Goal: Use online tool/utility: Utilize a website feature to perform a specific function

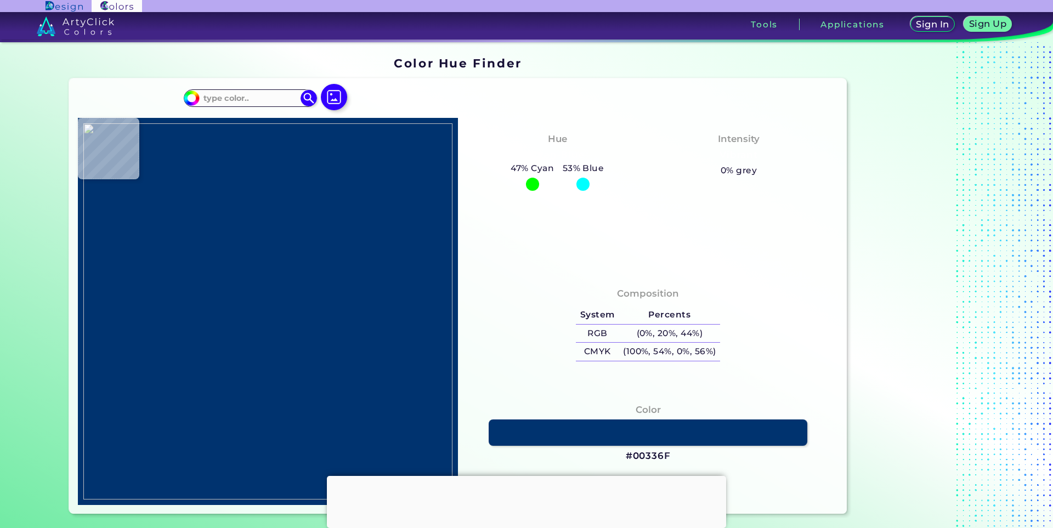
click at [522, 476] on div at bounding box center [526, 476] width 399 height 0
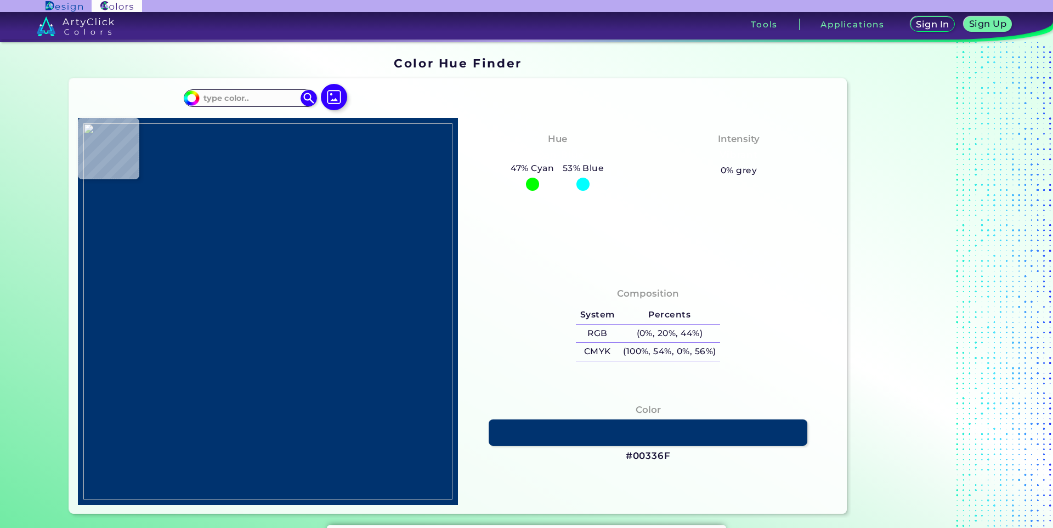
type input "#000000"
type input "#fefefe"
type input "#FEFEFE"
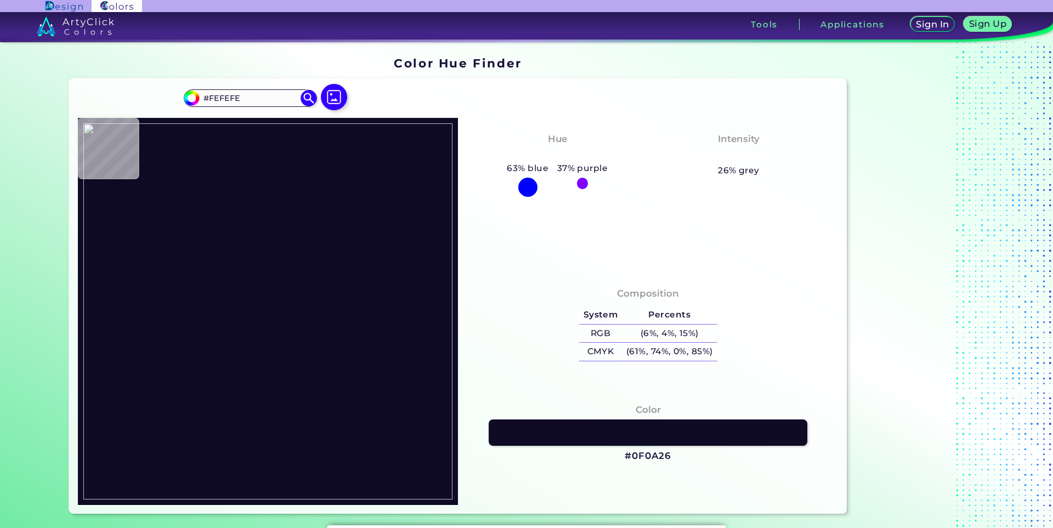
type input "#0f0a26"
type input "#0F0A26"
type input "#d5642d"
type input "#D5642D"
type input "#f5ac54"
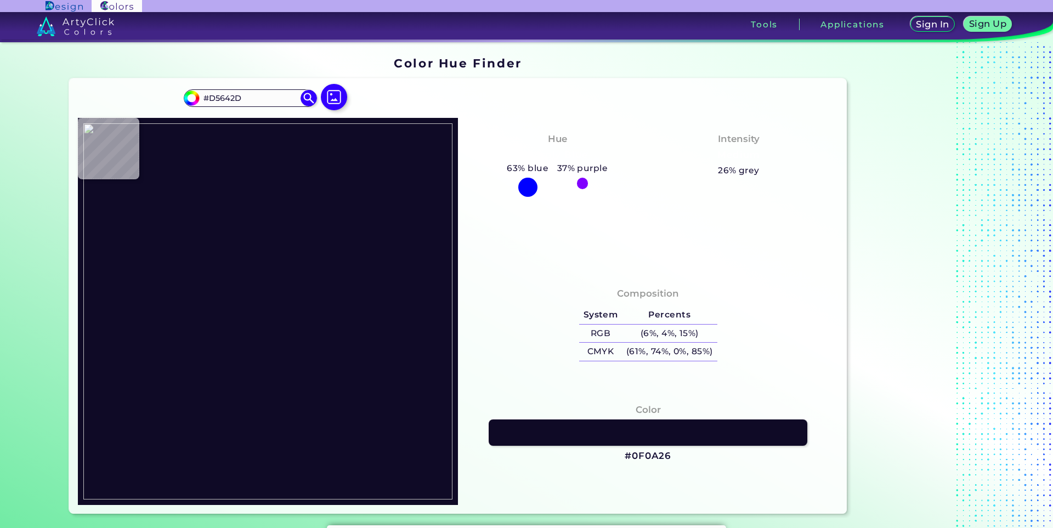
type input "#F5AC54"
type input "#bb2a1a"
type input "#BB2A1A"
type input "#b62c1b"
type input "#B62C1B"
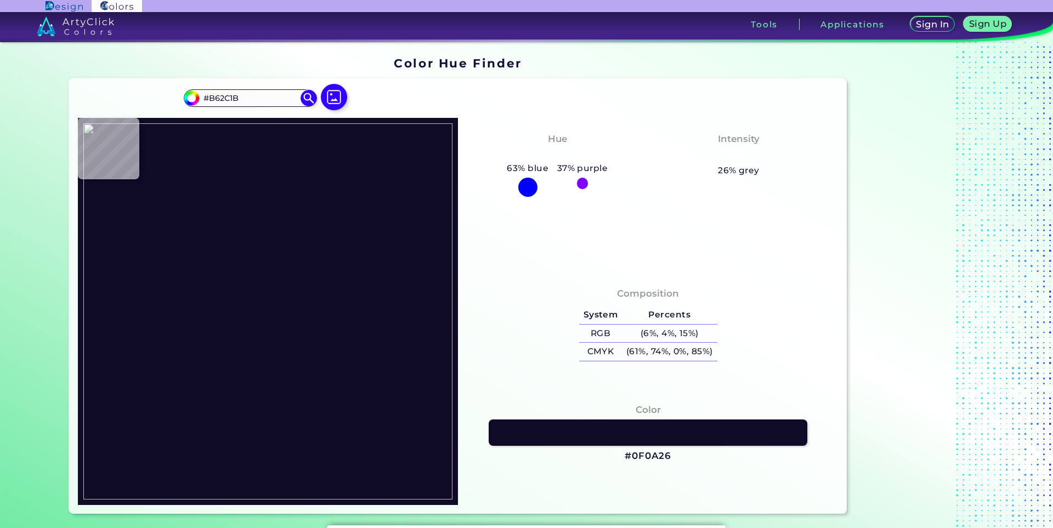
type input "#7a2326"
type input "#7A2326"
type input "#fefefe"
type input "#FEFEFE"
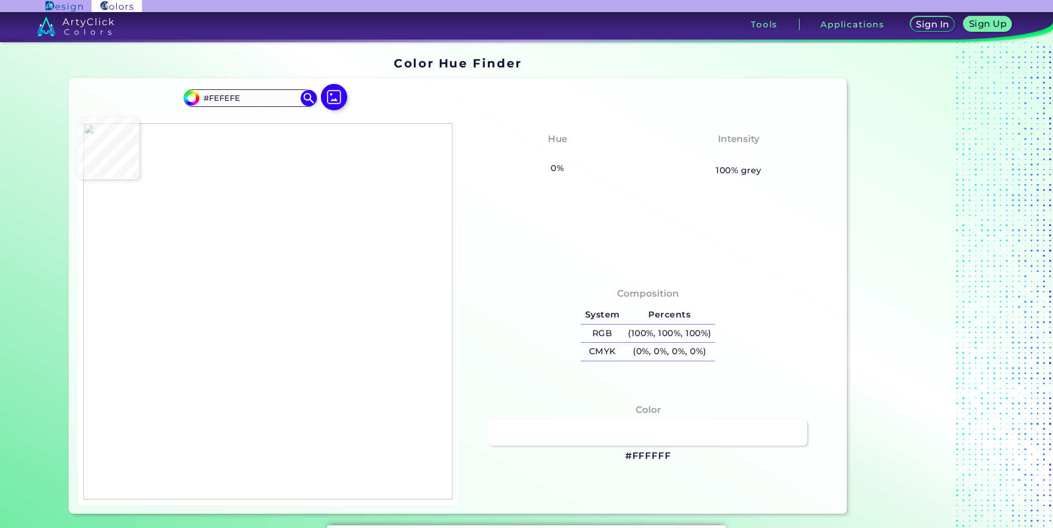
type input "#ffffff"
type input "#FFFFFF"
type input "#fbfcfd"
type input "#FBFCFD"
type input "#fcfdfb"
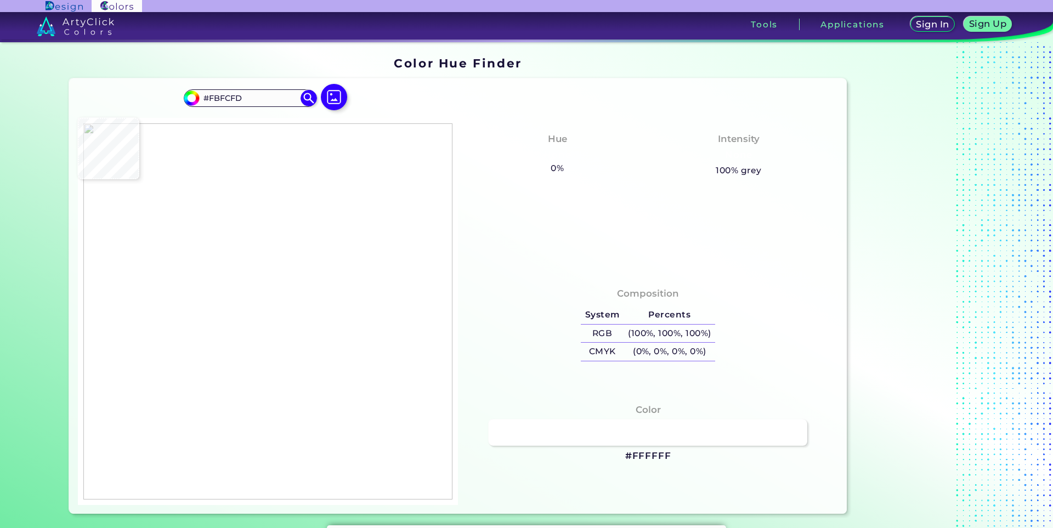
type input "#FCFDFB"
type input "#2d171c"
type input "#2D171C"
type input "#d59b48"
type input "#D59B48"
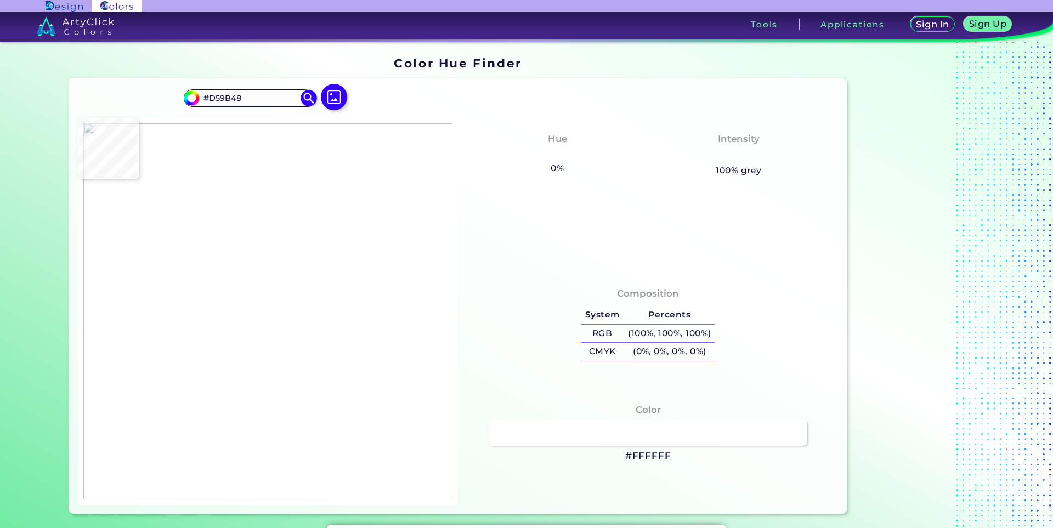
type input "#0e0635"
type input "#0E0635"
type input "#851e17"
type input "#851E17"
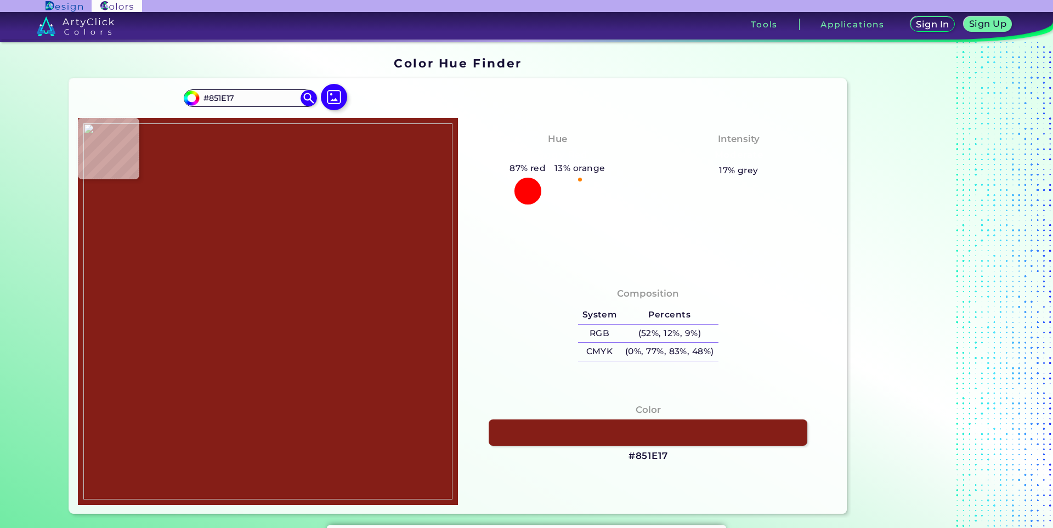
type input "#841e16"
type input "#841E16"
type input "#80180f"
type input "#80180F"
type input "#f9a851"
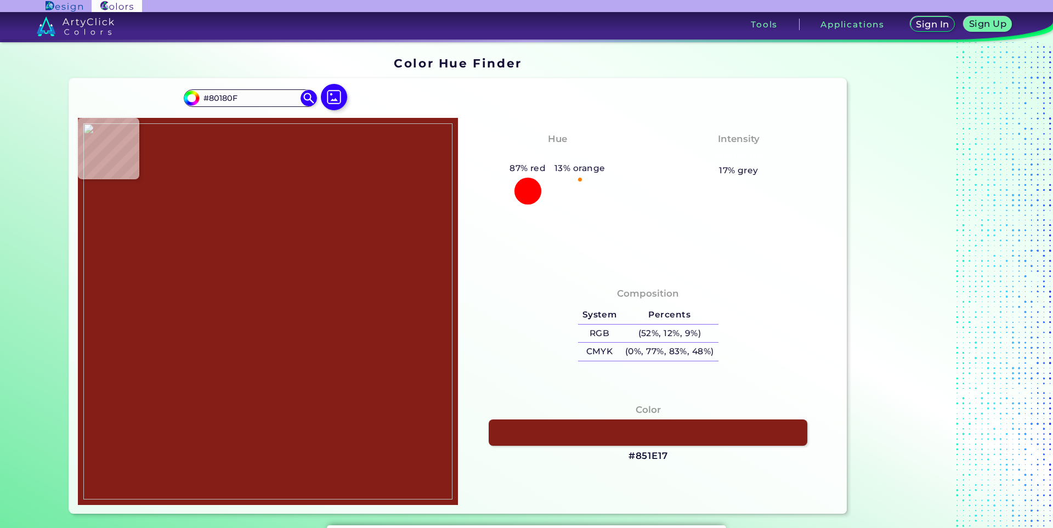
type input "#F9A851"
type input "#faa94c"
type input "#FAA94C"
type input "#260b0a"
type input "#260B0A"
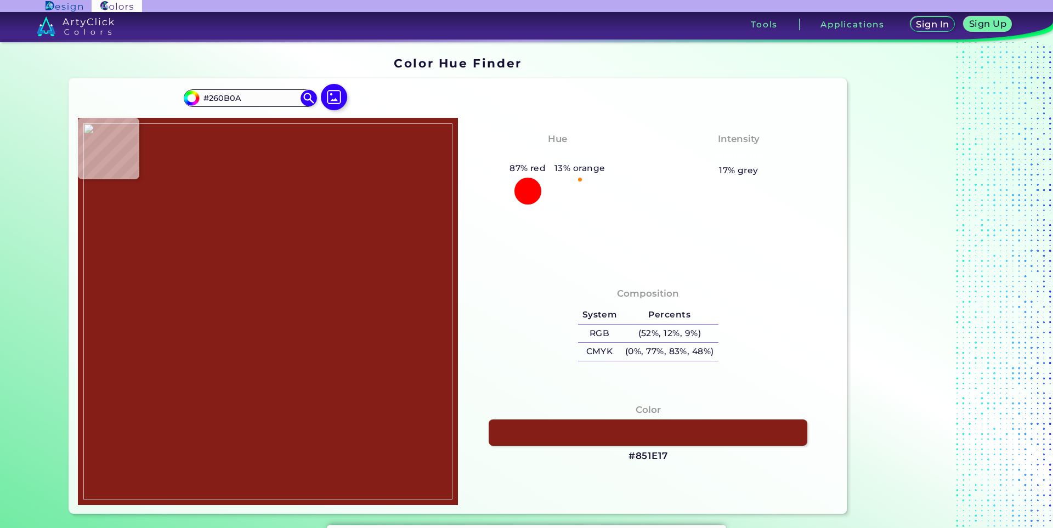
type input "#320b09"
type input "#320B09"
type input "#050a39"
type input "#050A39"
type input "#8b442b"
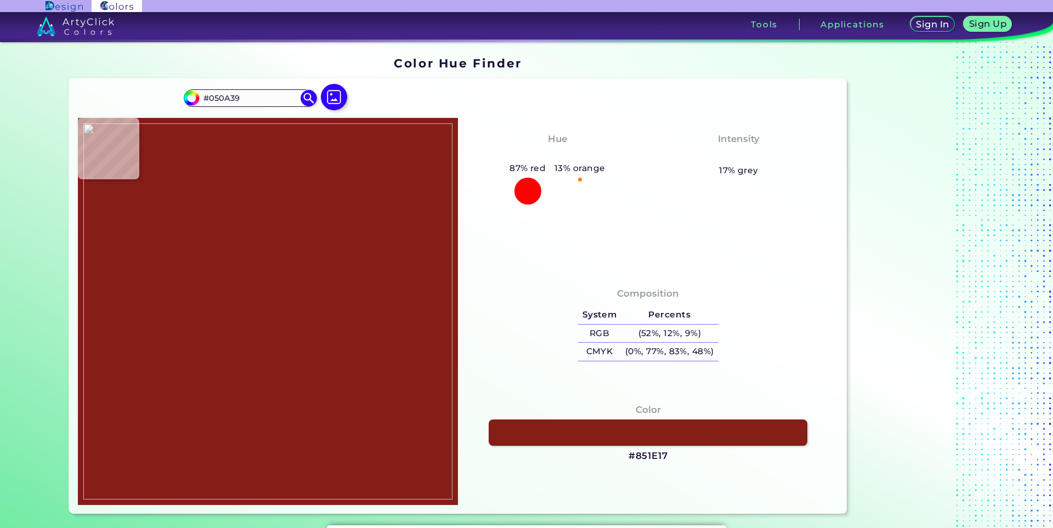
type input "#8B442B"
type input "#0c0839"
type input "#0C0839"
type input "#070739"
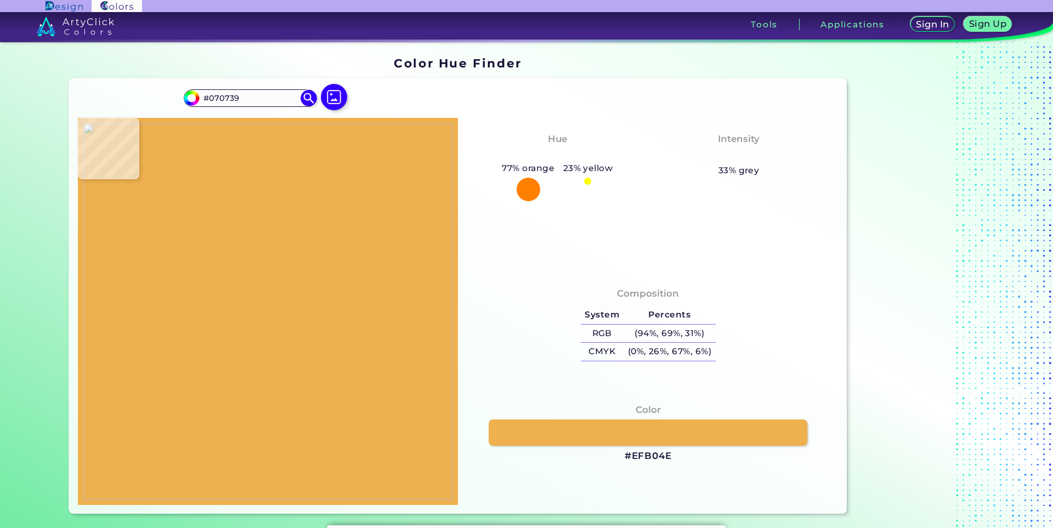
type input "#efb04e"
type input "#EFB04E"
type input "#841c15"
type input "#841C15"
type input "#551017"
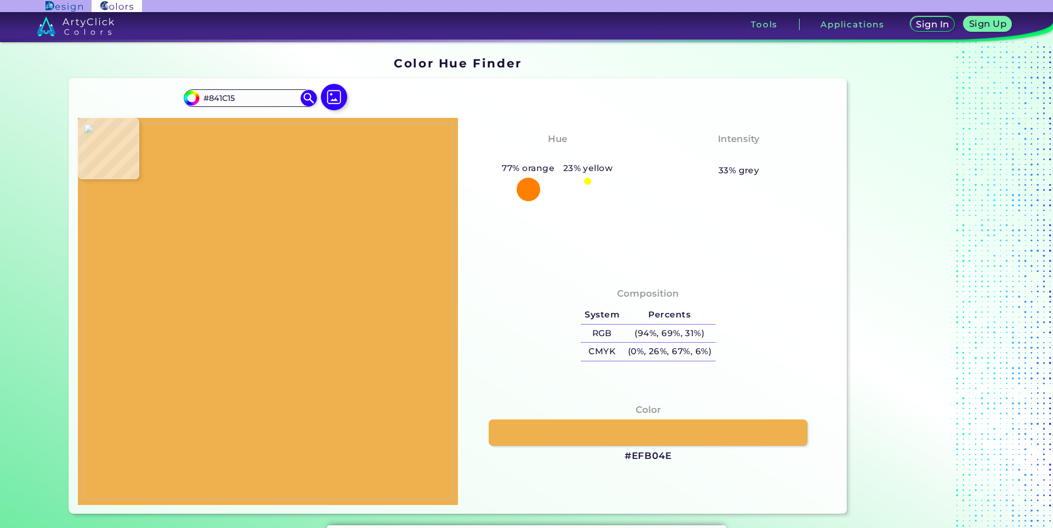
type input "#551017"
type input "#790d0b"
type input "#790D0B"
type input "#15061e"
type input "#15061E"
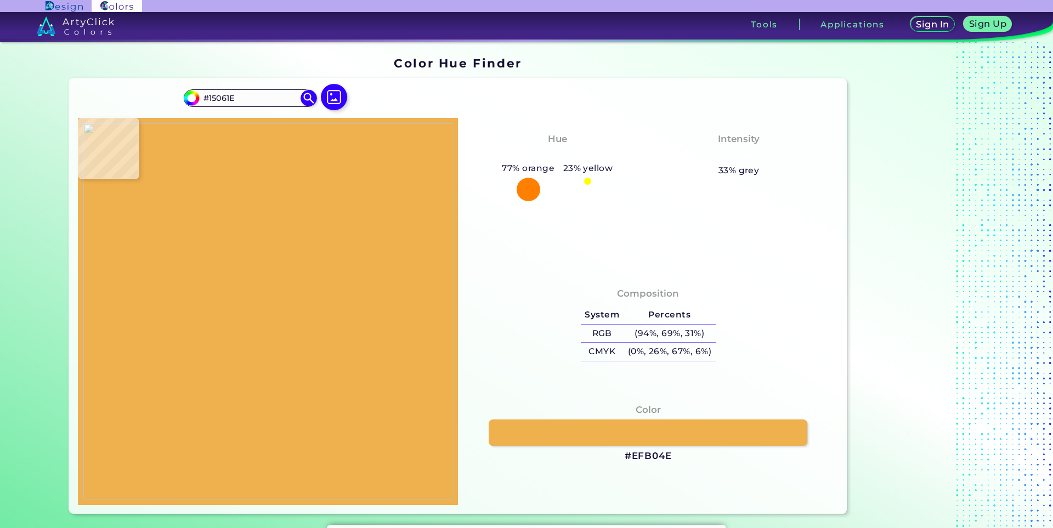
type input "#791e1f"
type input "#791E1F"
type input "#e25040"
type input "#E25040"
type input "#841c13"
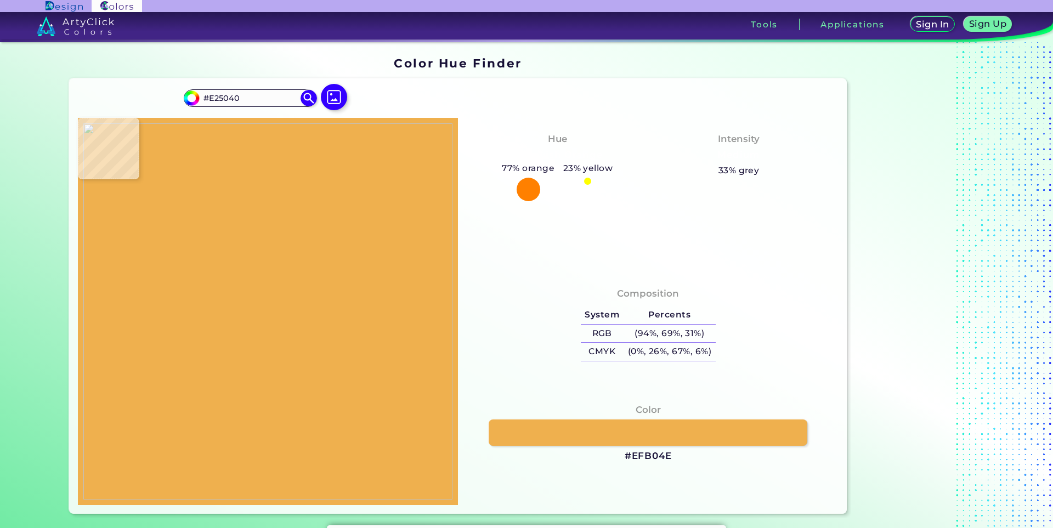
type input "#841C13"
type input "#841c17"
type input "#841C17"
type input "#7f1d1a"
type input "#7F1D1A"
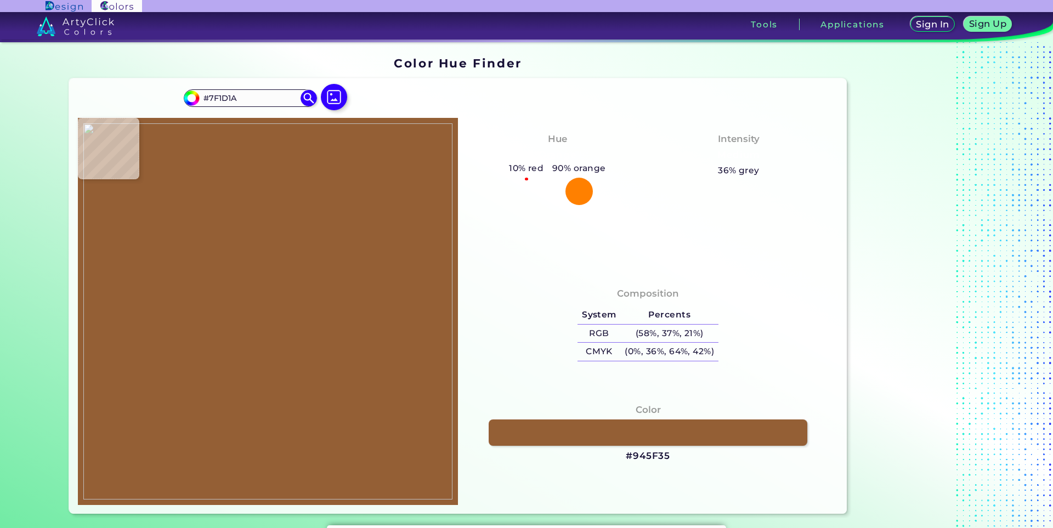
type input "#945f35"
type input "#945F35"
type input "#795f3c"
type input "#795F3C"
type input "#f8e59e"
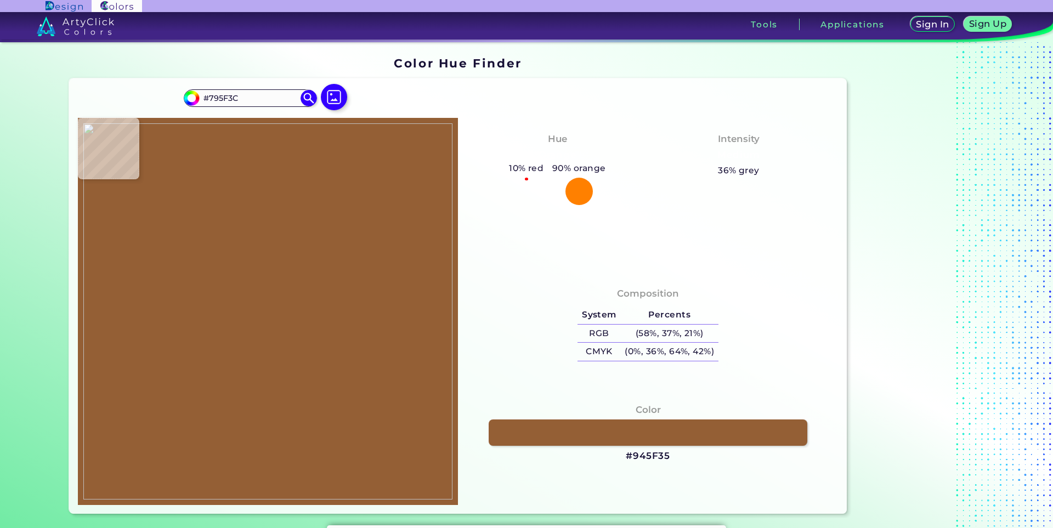
type input "#F8E59E"
type input "#f7e49f"
type input "#F7E49F"
type input "#f8e29e"
type input "#F8E29E"
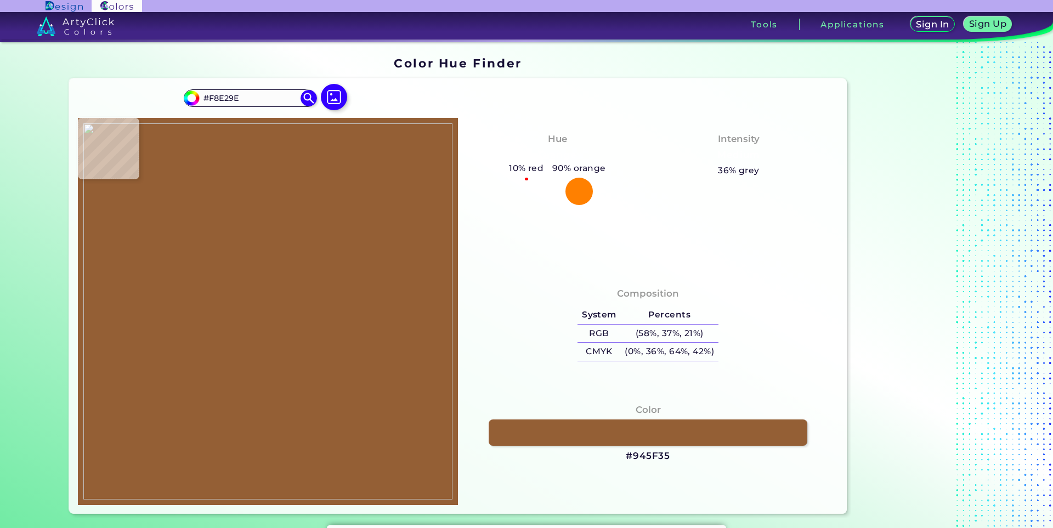
type input "#f7e49e"
type input "#F7E49E"
type input "#fbe0a1"
type input "#FBE0A1"
type input "#331811"
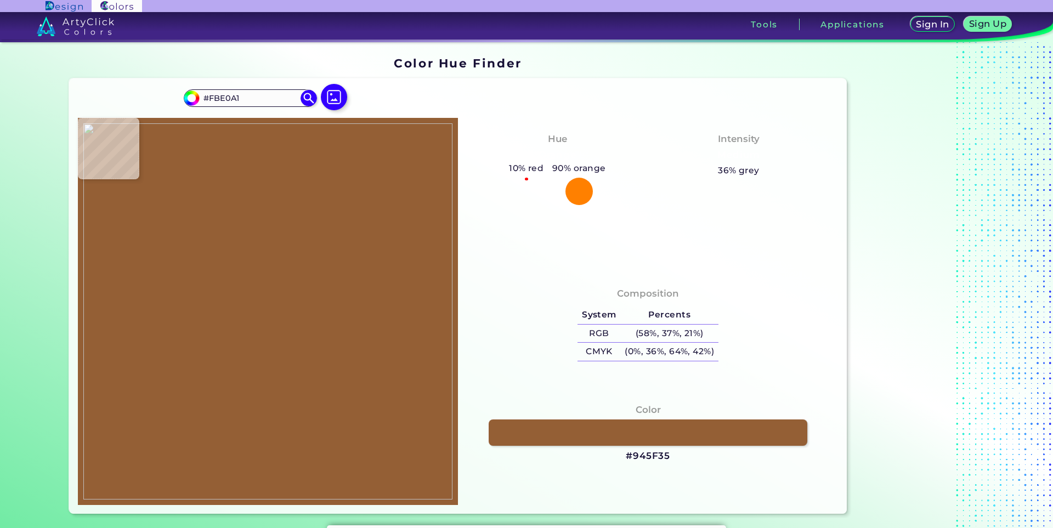
type input "#331811"
type input "#21080d"
type input "#21080D"
type input "#200a05"
type input "#200A05"
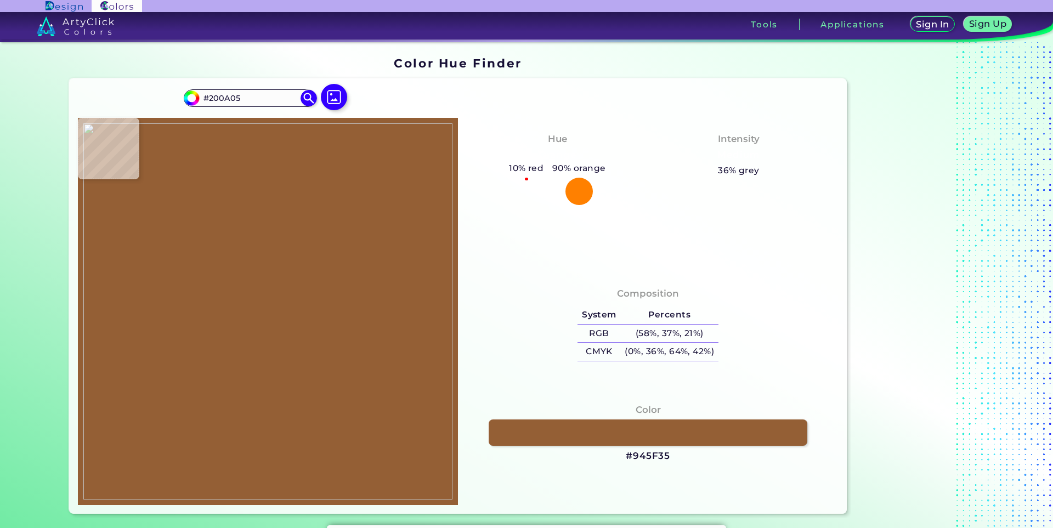
type input "#7a6454"
type input "#7A6454"
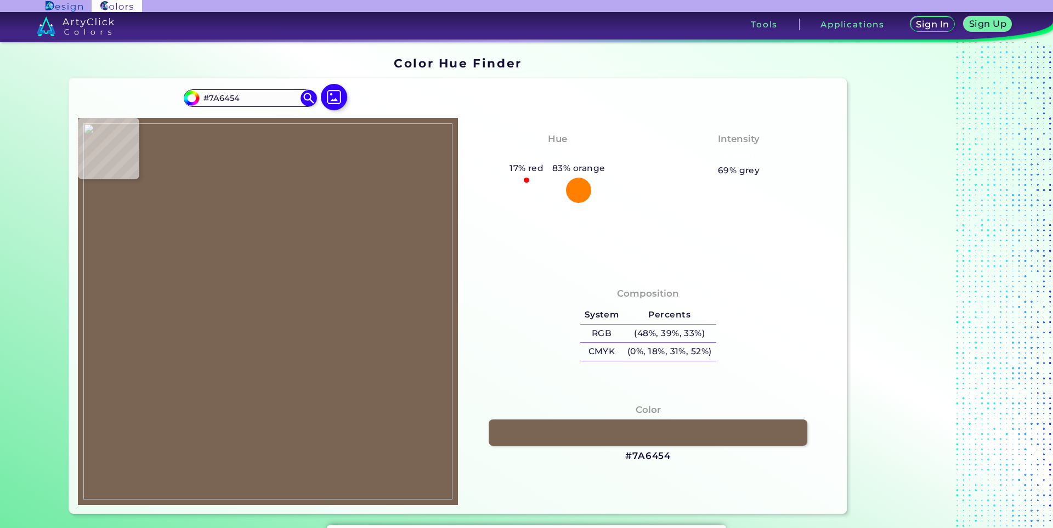
type input "#28120f"
type input "#28120F"
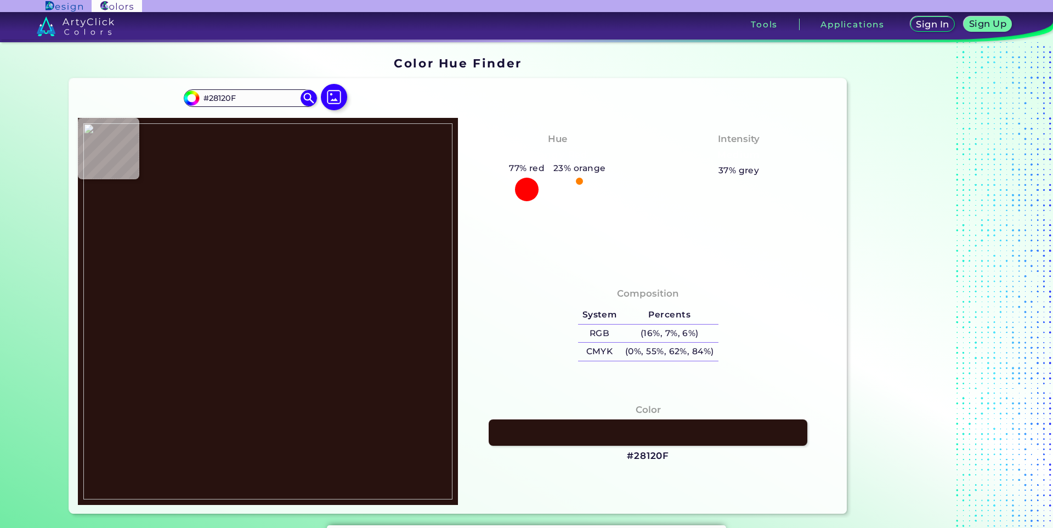
type input "#928686"
type input "#948c8a"
type input "#948C8A"
type input "#988d8e"
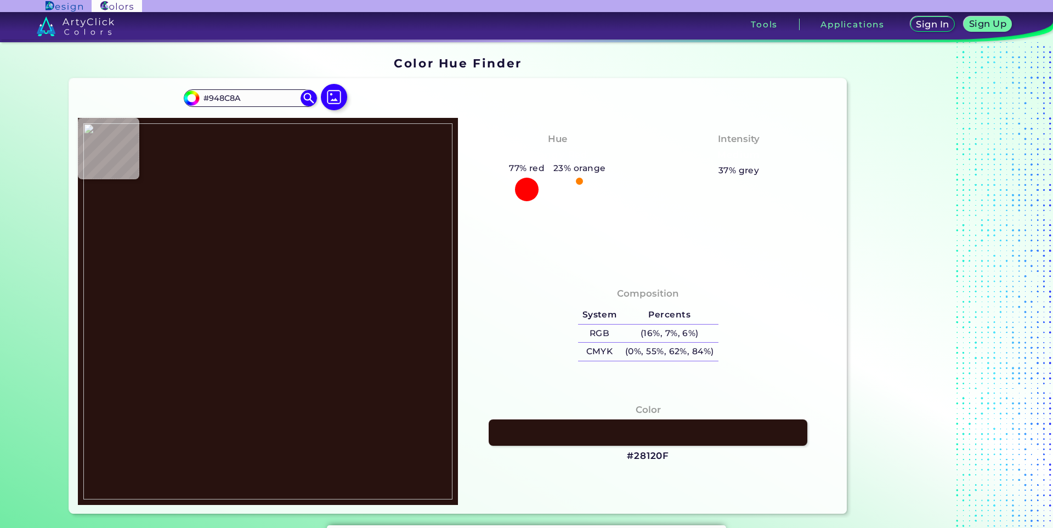
type input "#988D8E"
type input "#877d83"
type input "#877D83"
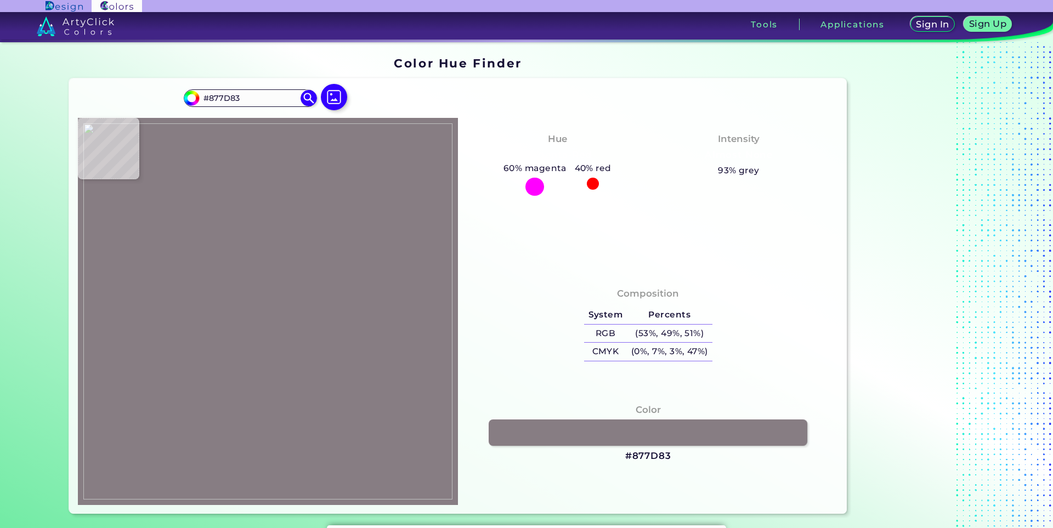
type input "#988d8e"
type input "#988D8E"
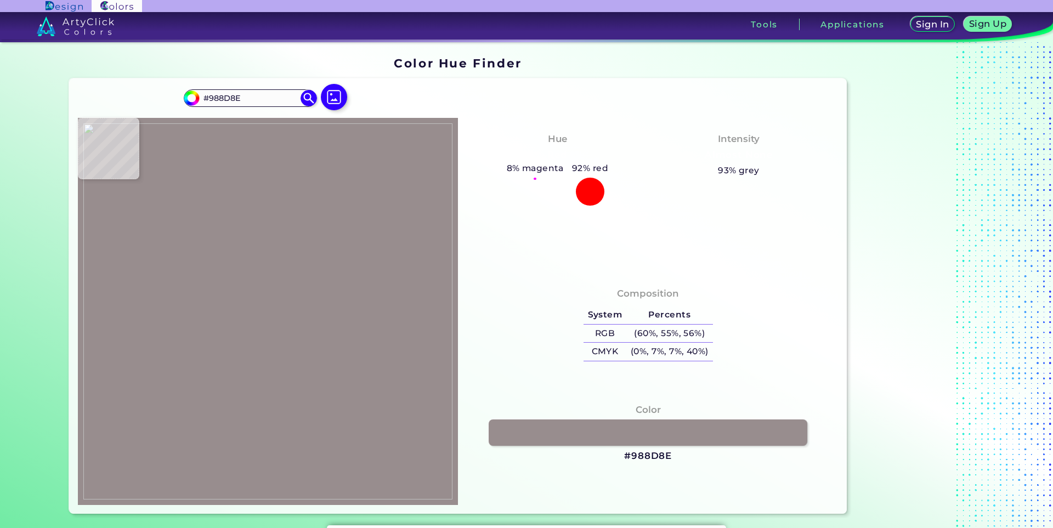
click at [242, 283] on img at bounding box center [267, 311] width 369 height 376
click at [306, 316] on img at bounding box center [267, 311] width 369 height 376
type input "#f8ab4c"
type input "#F8AB4C"
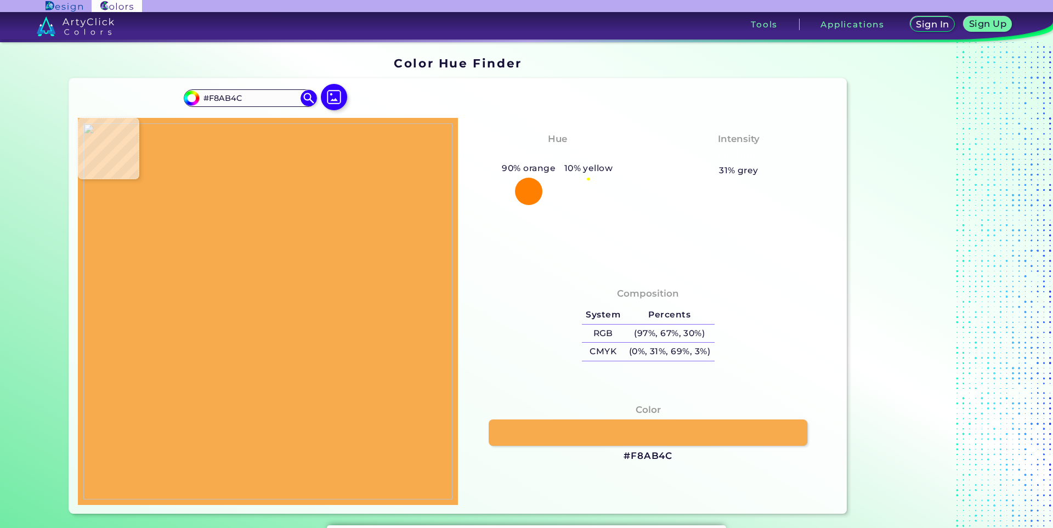
type input "#f6ab4f"
type input "#F6AB4F"
type input "#f7ab4d"
type input "#F7AB4D"
type input "#080b38"
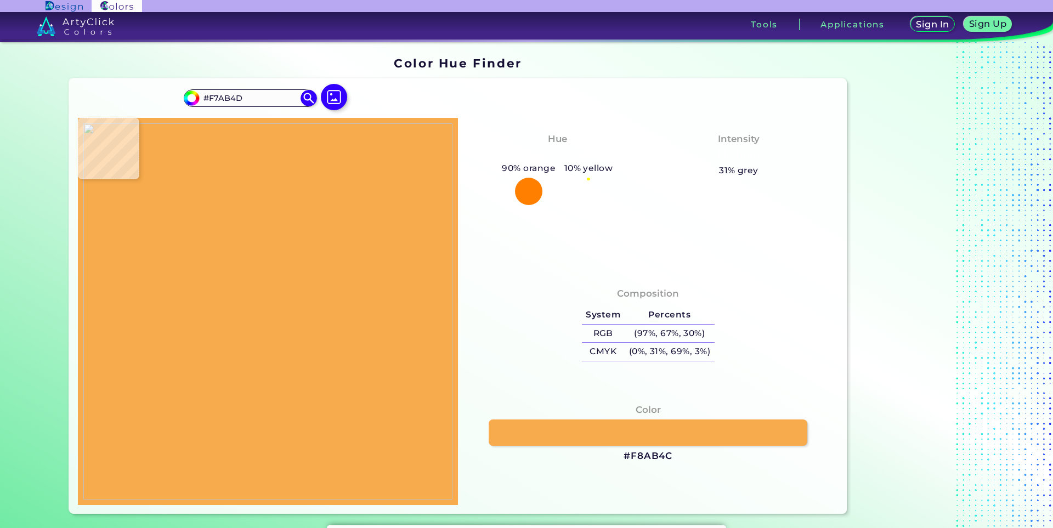
type input "#080B38"
type input "#fdfcf8"
type input "#FDFCF8"
type input "#fafef9"
type input "#FAFEF9"
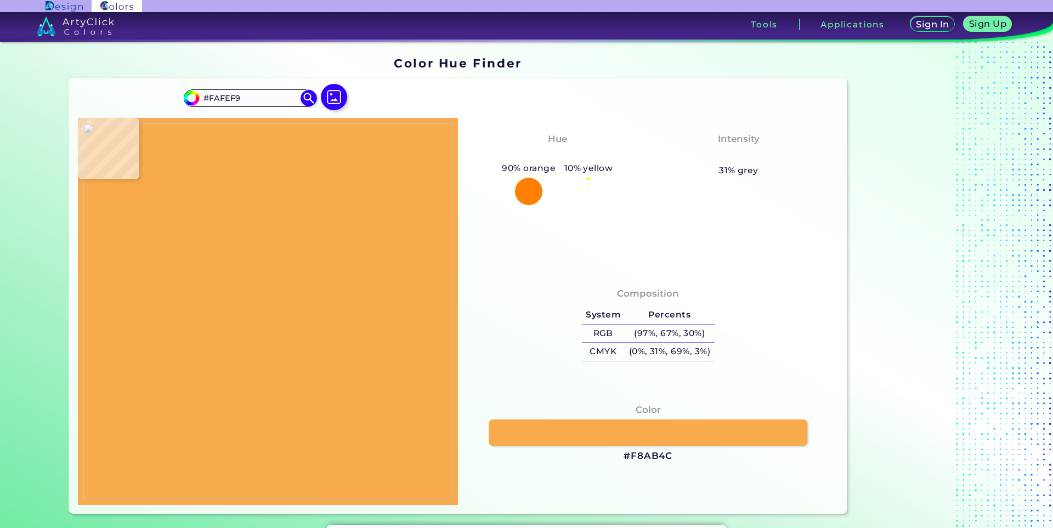
type input "#fbfdfb"
type input "#FBFDFB"
type input "#ffffff"
type input "#FFFFFF"
type input "#280c0c"
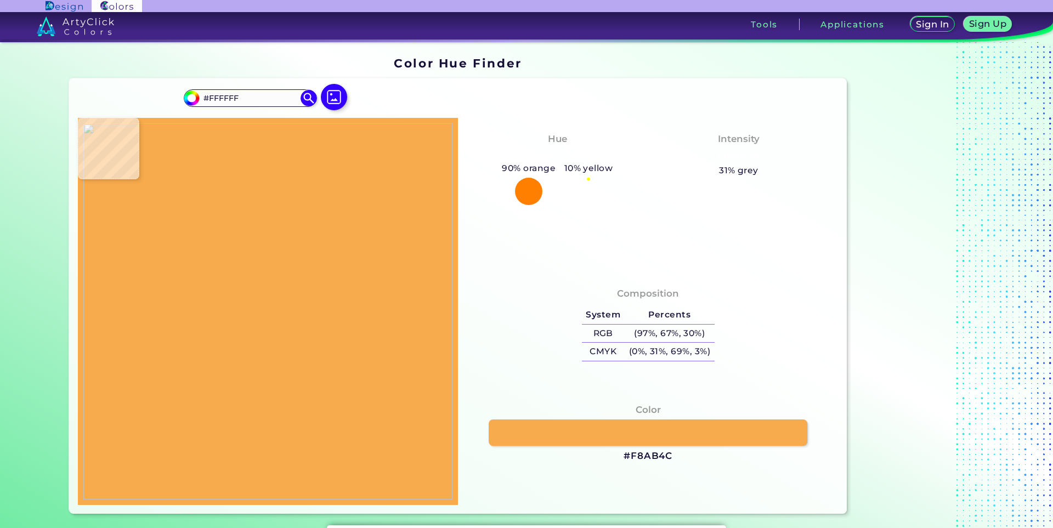
type input "#280C0C"
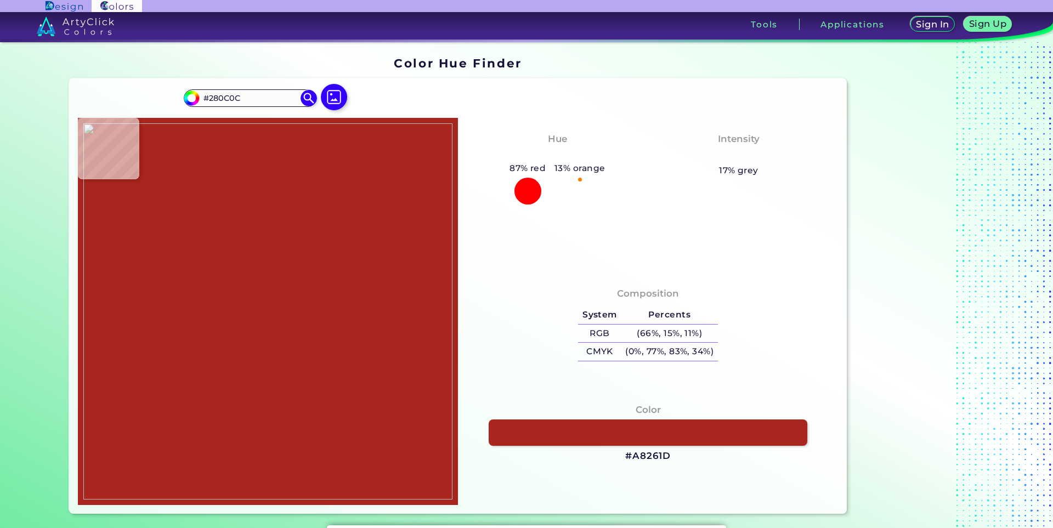
type input "#a8261d"
type input "#A8261D"
type input "#a42618"
type input "#A42618"
type input "#b62c1c"
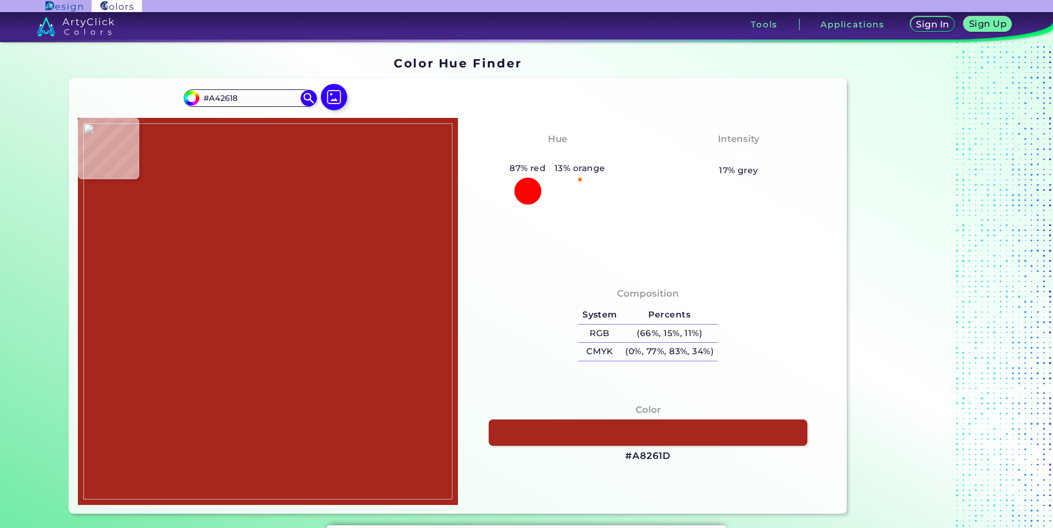
type input "#B62C1C"
type input "#751a1f"
type input "#751A1F"
type input "#240b0b"
type input "#240B0B"
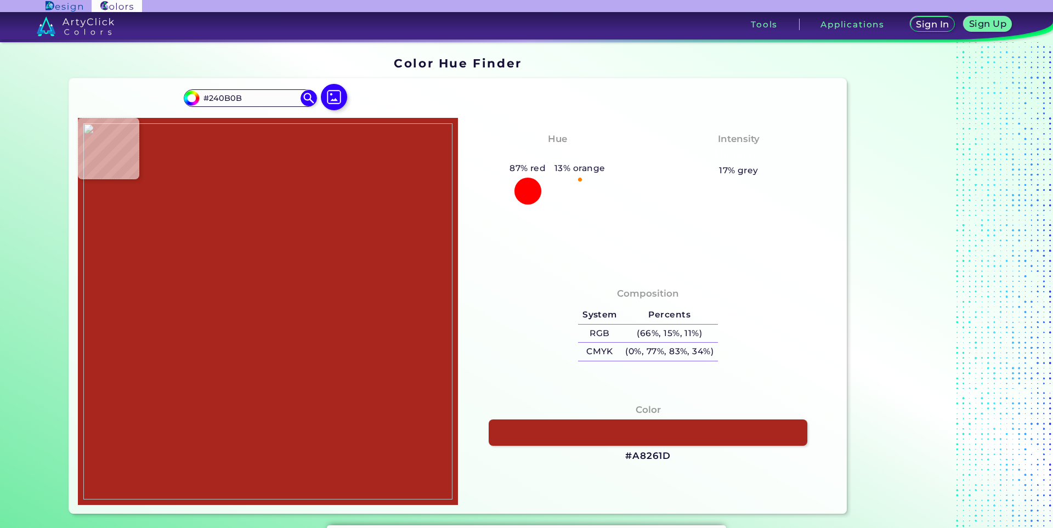
type input "#280d07"
type input "#280D07"
type input "#22080c"
type input "#22080C"
type input "#2c130f"
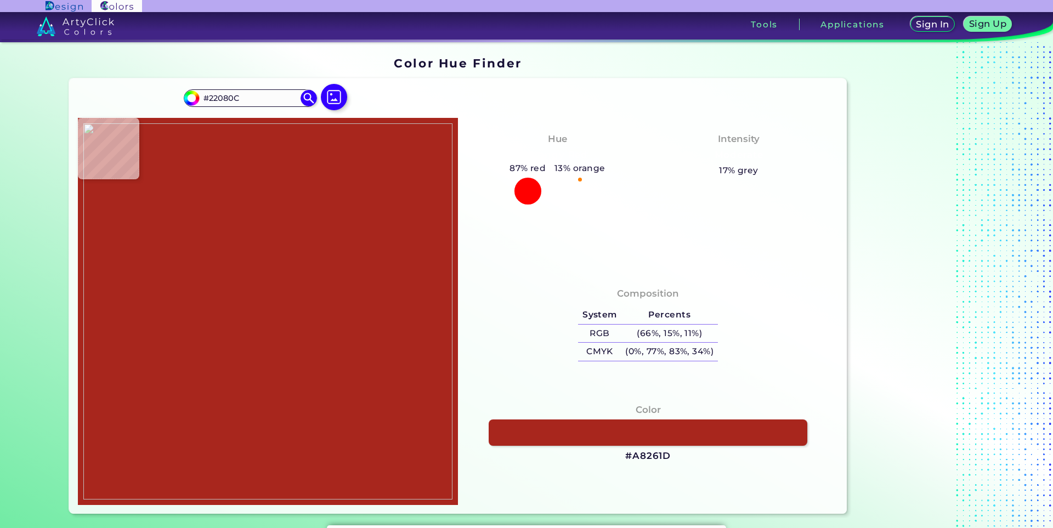
type input "#2C130F"
type input "#240e0d"
type input "#240E0D"
type input "#270d10"
type input "#270D10"
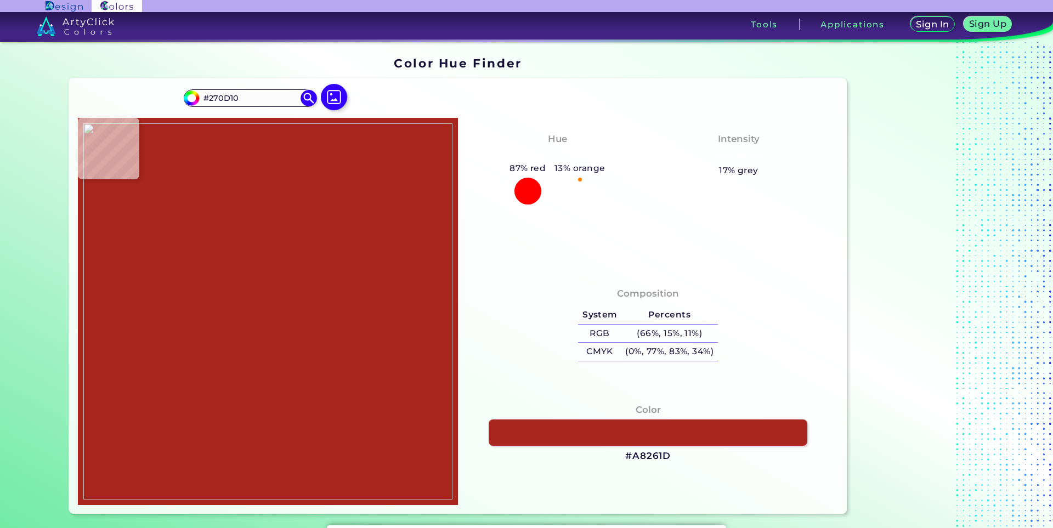
type input "#714c2a"
type input "#714C2A"
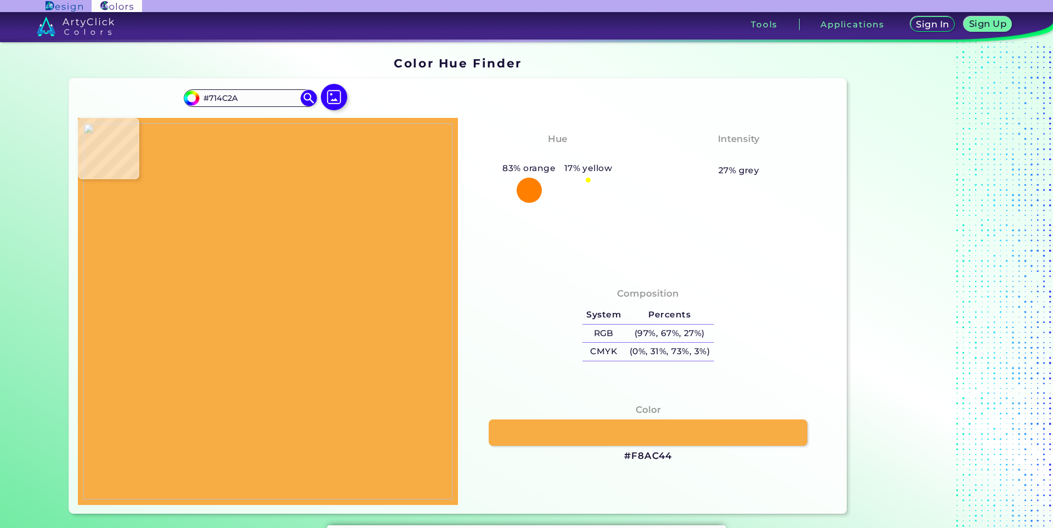
type input "#f8ac44"
type input "#F8AC44"
type input "#f6ca8e"
type input "#F6CA8E"
type input "#f5dfa2"
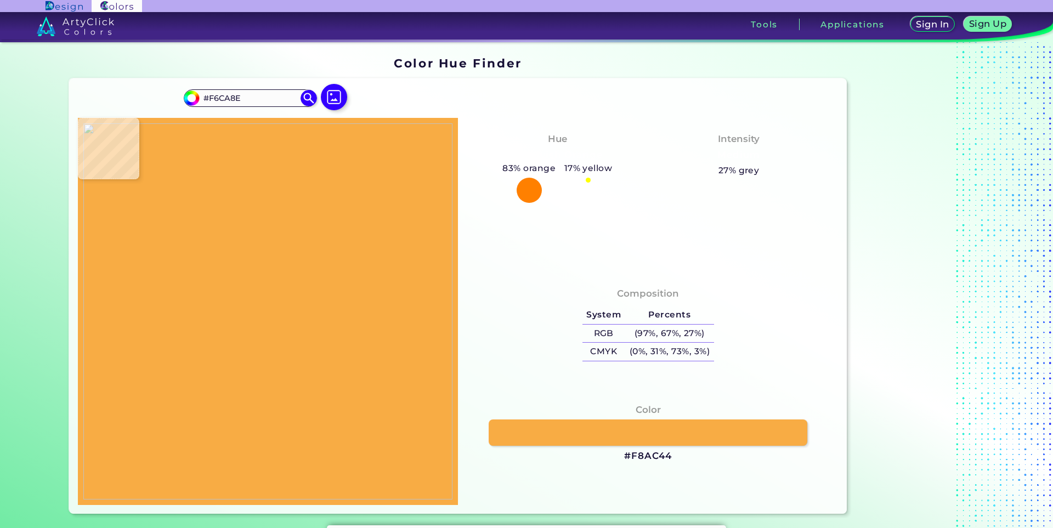
type input "#F5DFA2"
type input "#321b14"
type input "#321B14"
type input "#21080d"
type input "#21080D"
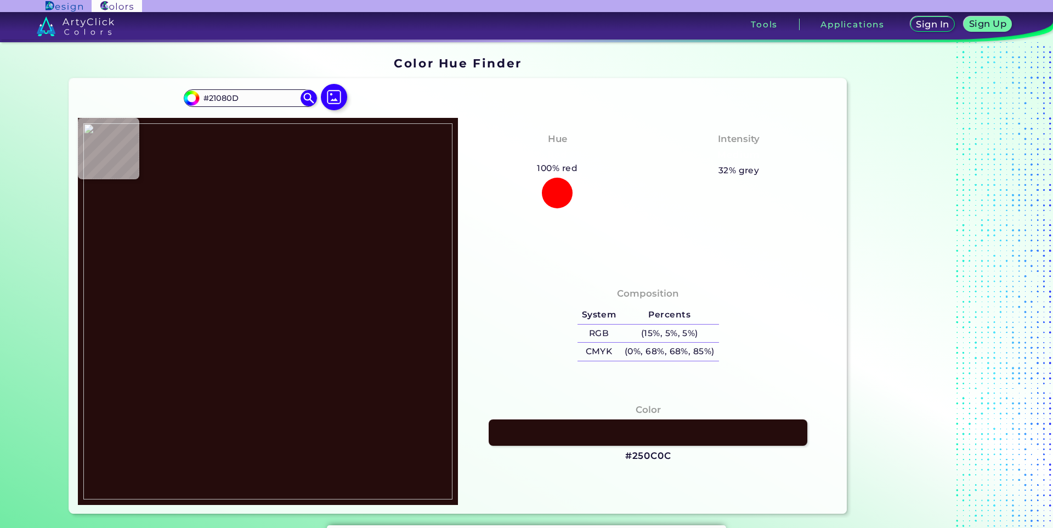
type input "#250c0c"
type input "#250C0C"
type input "#412e36"
type input "#412E36"
type input "#978d8b"
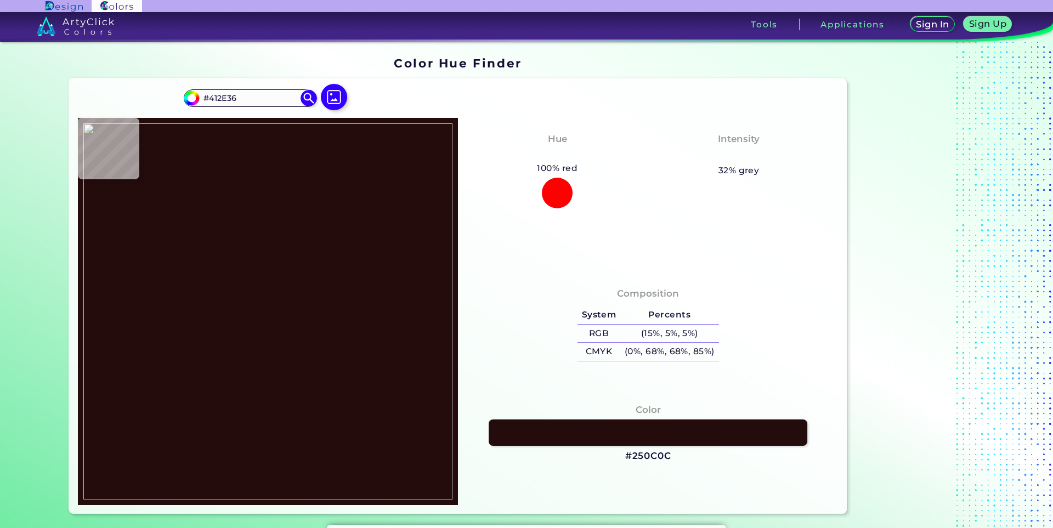
type input "#978D8B"
type input "#7a757c"
type input "#7A757C"
type input "#292537"
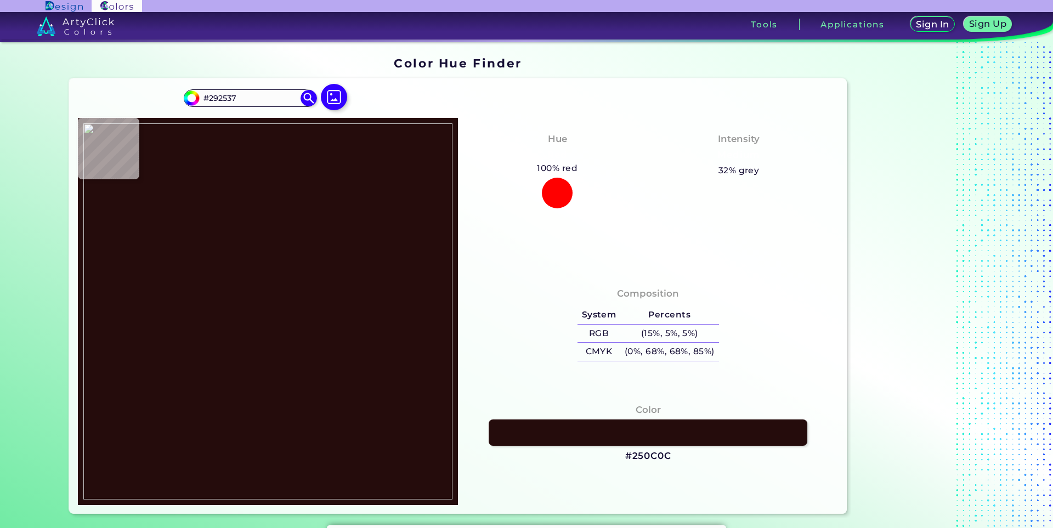
type input "#b5b4bd"
type input "#B5B4BD"
type input "#eae9ed"
type input "#EAE9ED"
type input "#191730"
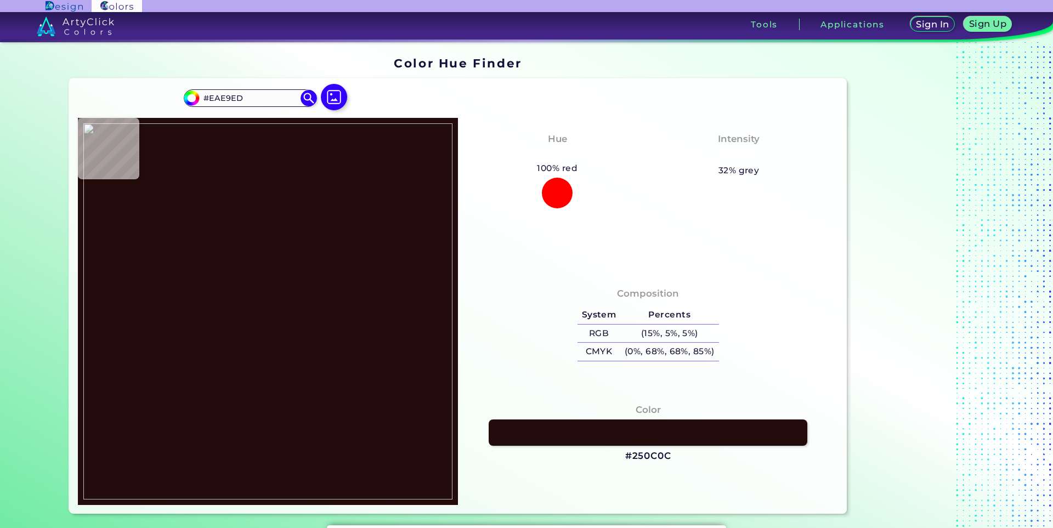
type input "#191730"
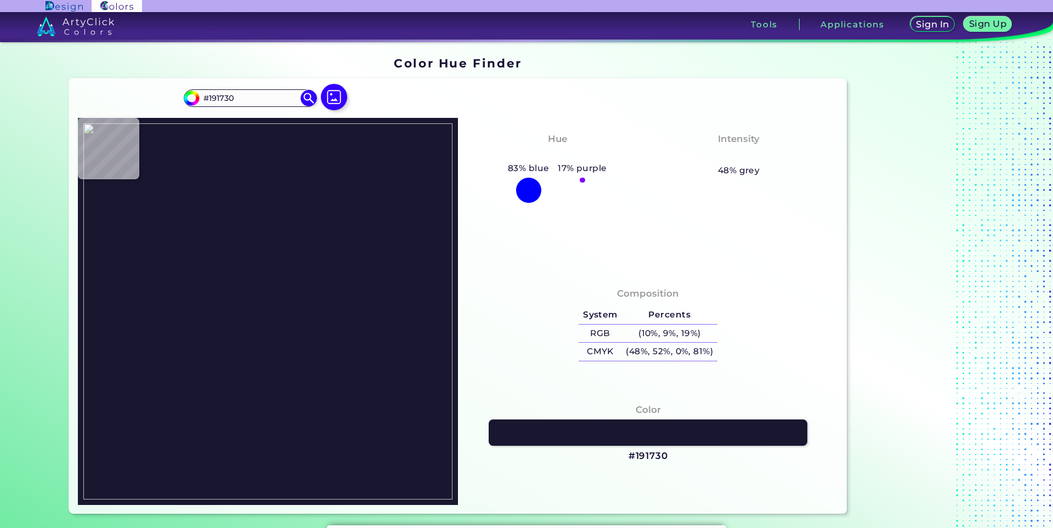
type input "#5a535f"
type input "#5A535F"
type input "#938b8b"
type input "#938B8B"
type input "#918987"
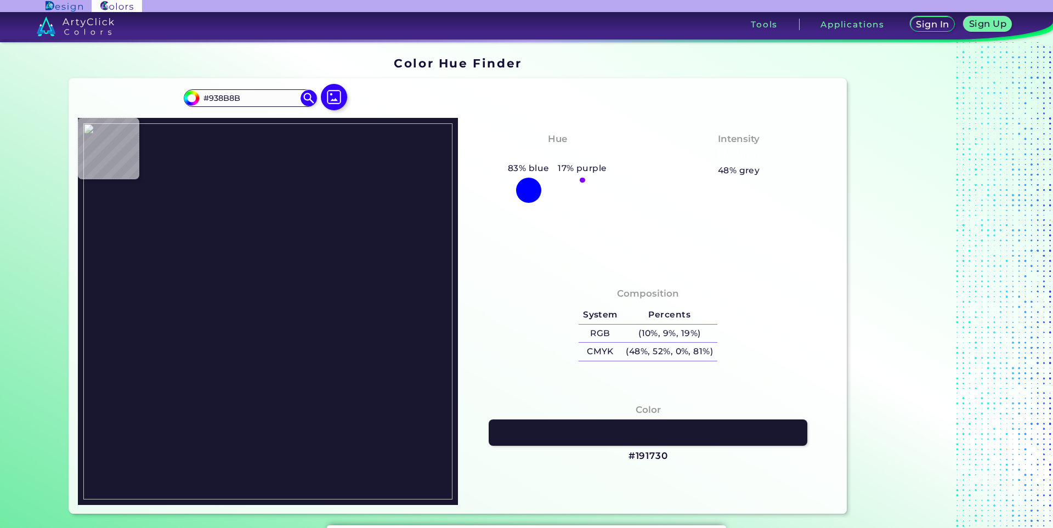
type input "#918987"
type input "#2d2842"
type input "#2D2842"
type input "#312a45"
type input "#312A45"
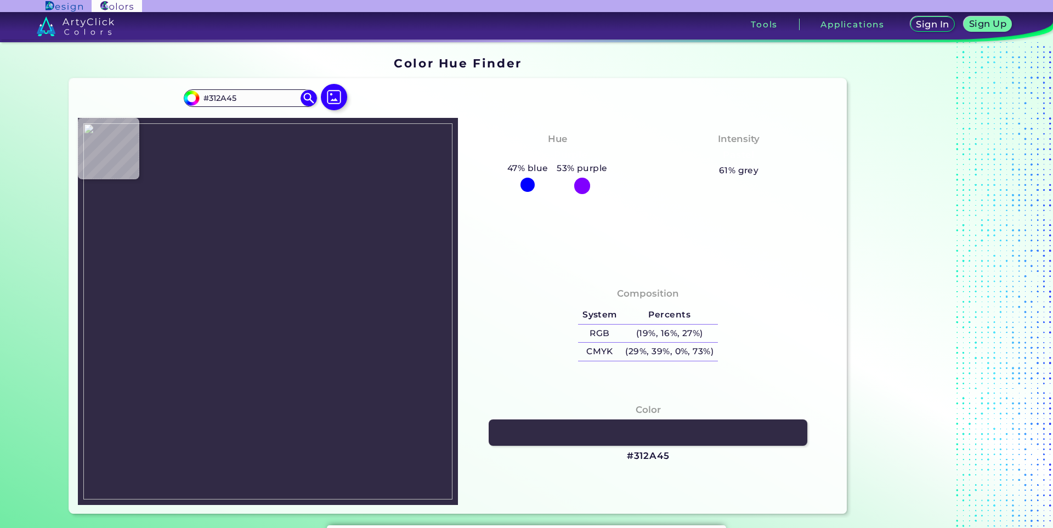
click at [238, 281] on img at bounding box center [267, 311] width 369 height 376
drag, startPoint x: 440, startPoint y: 310, endPoint x: 368, endPoint y: 330, distance: 75.2
click at [440, 310] on img at bounding box center [267, 311] width 369 height 376
type input "#a84c2b"
type input "#A84C2B"
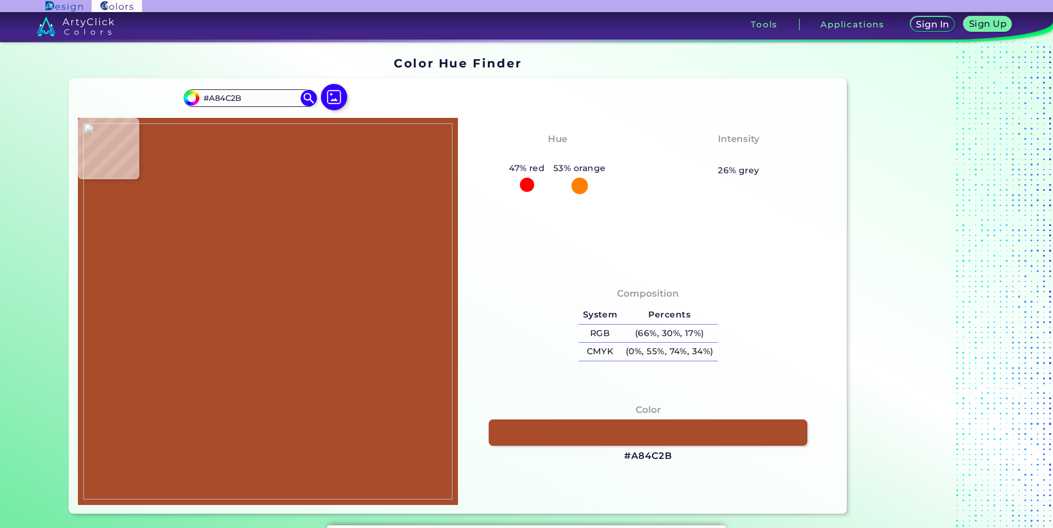
type input "#fce29d"
type input "#FCE29D"
type input "#fbb453"
type input "#FBB453"
type input "#fbb149"
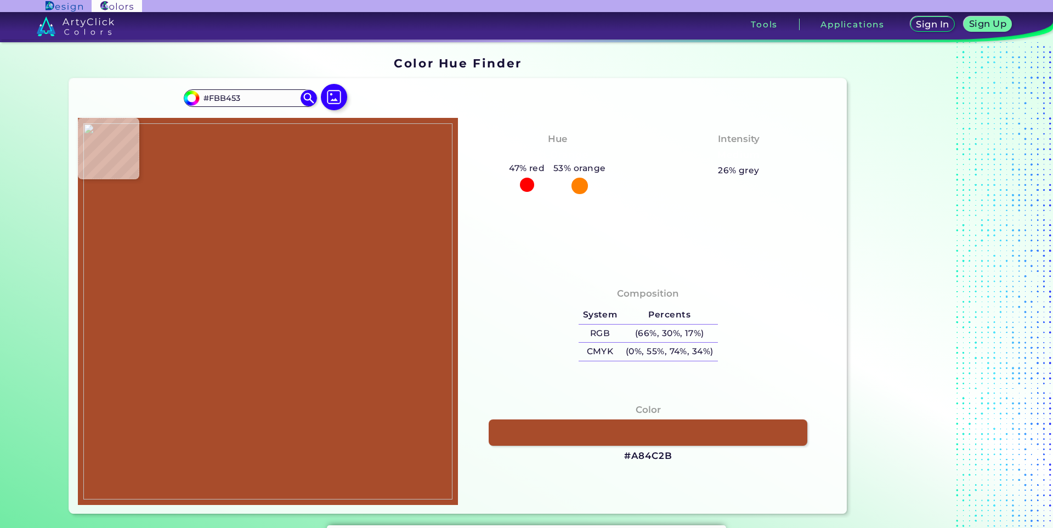
type input "#FBB149"
type input "#23162b"
type input "#23162B"
type input "#280b0d"
type input "#280B0D"
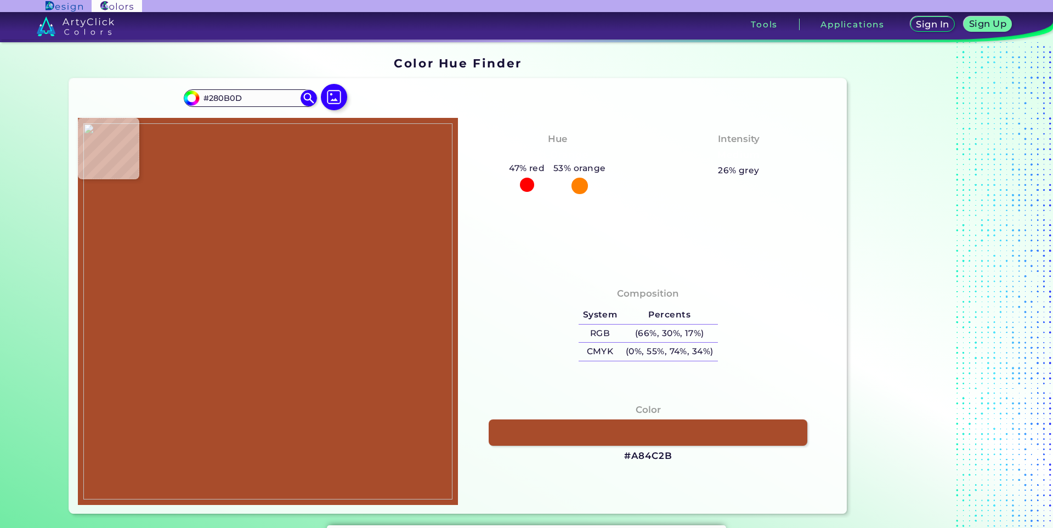
type input "#250d0c"
type input "#250D0C"
type input "#b35e32"
type input "#B35E32"
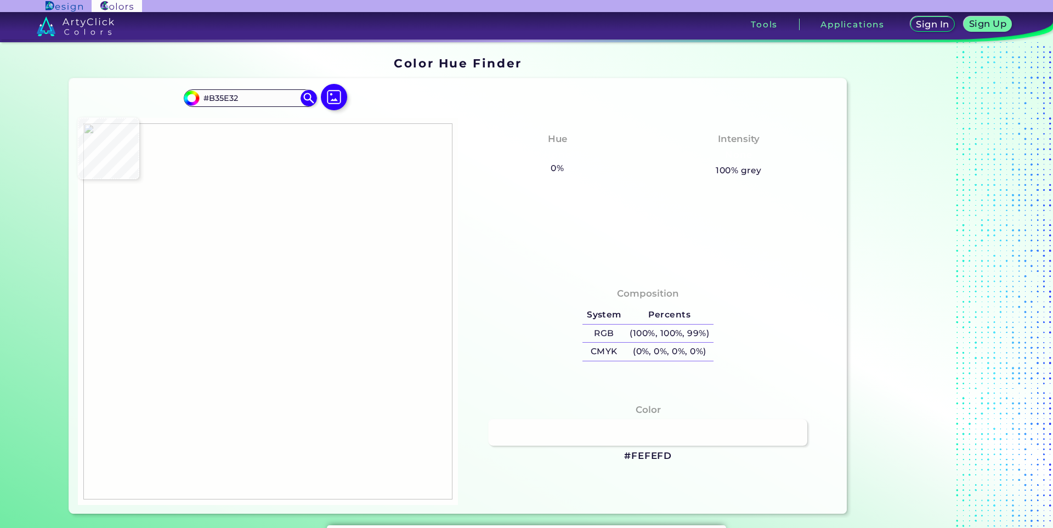
type input "#fefefd"
type input "#FEFEFD"
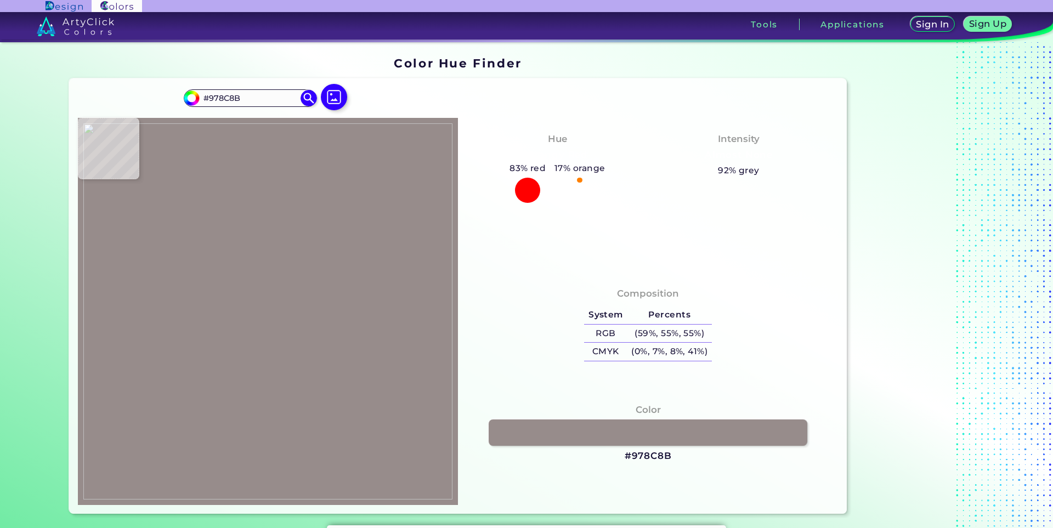
click at [243, 283] on img at bounding box center [267, 311] width 369 height 376
click at [238, 366] on img at bounding box center [267, 311] width 369 height 376
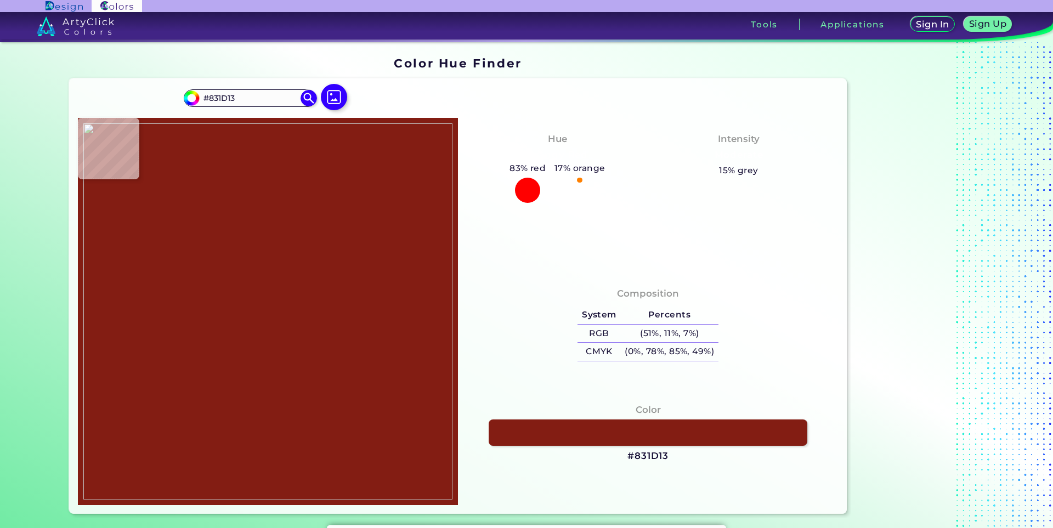
click at [229, 297] on img at bounding box center [267, 311] width 369 height 376
drag, startPoint x: 415, startPoint y: 342, endPoint x: 422, endPoint y: 351, distance: 12.1
click at [414, 342] on img at bounding box center [267, 311] width 369 height 376
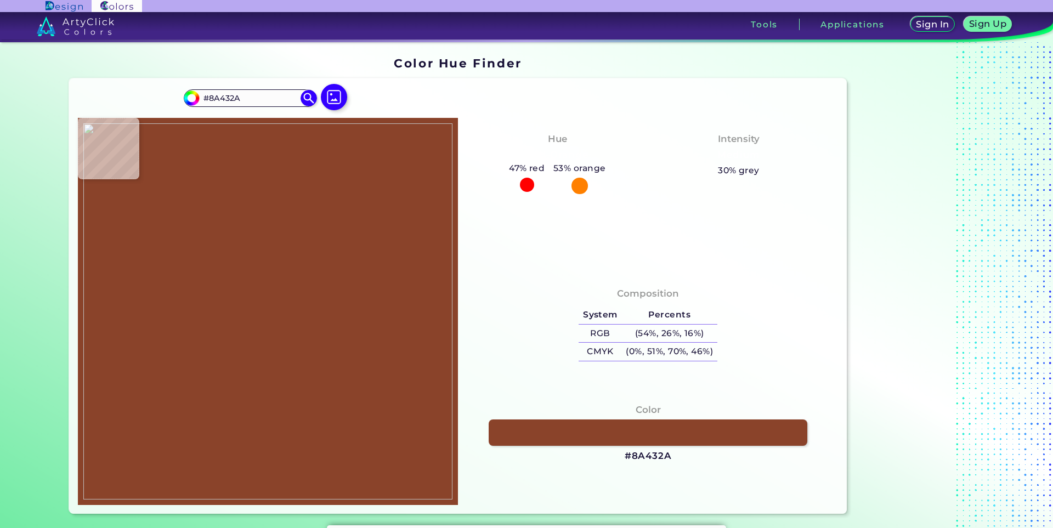
click at [239, 334] on img at bounding box center [267, 311] width 369 height 376
drag, startPoint x: 253, startPoint y: 309, endPoint x: 229, endPoint y: 348, distance: 45.8
click at [253, 309] on img at bounding box center [267, 311] width 369 height 376
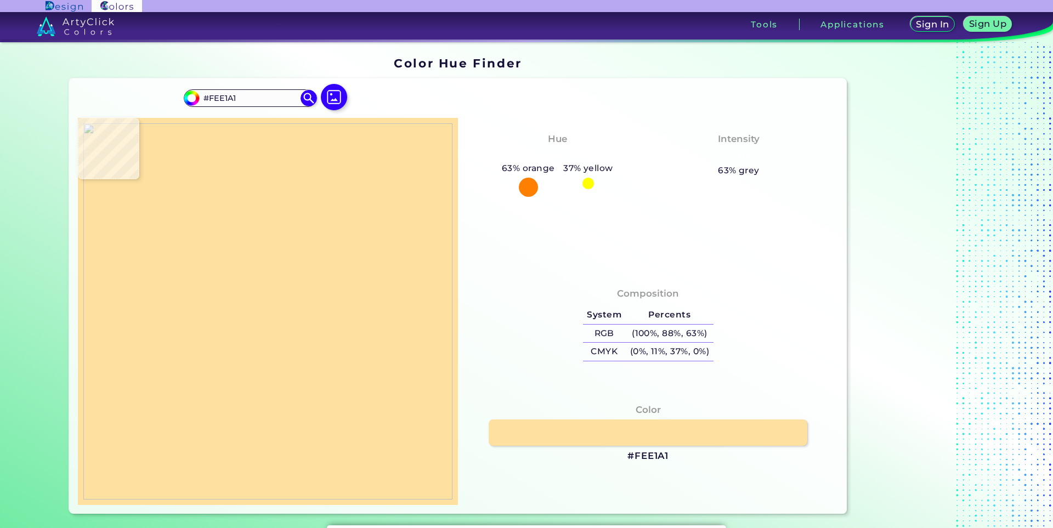
click at [225, 364] on img at bounding box center [267, 311] width 369 height 376
drag, startPoint x: 273, startPoint y: 383, endPoint x: 265, endPoint y: 381, distance: 8.0
click at [273, 383] on img at bounding box center [267, 311] width 369 height 376
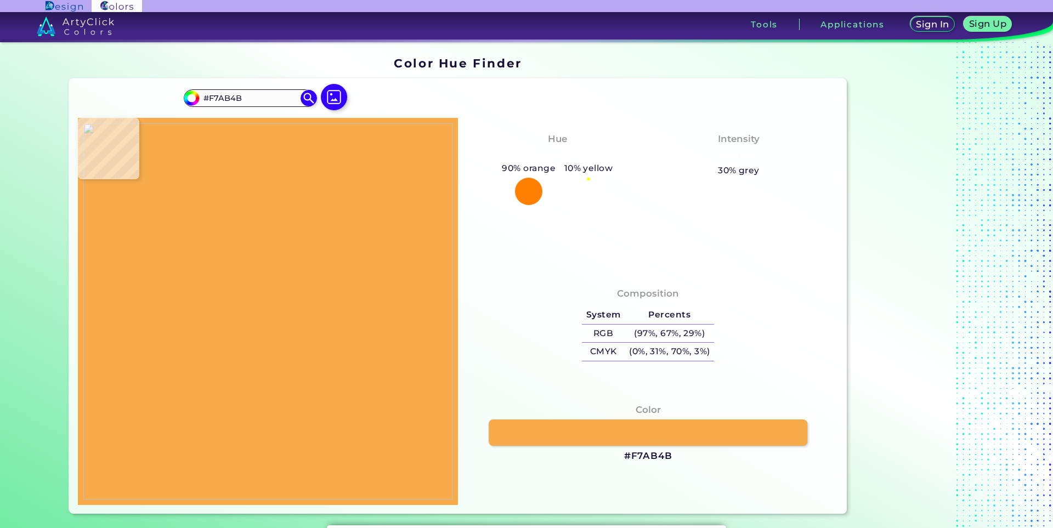
click at [251, 355] on img at bounding box center [267, 311] width 369 height 376
click at [252, 332] on img at bounding box center [267, 311] width 369 height 376
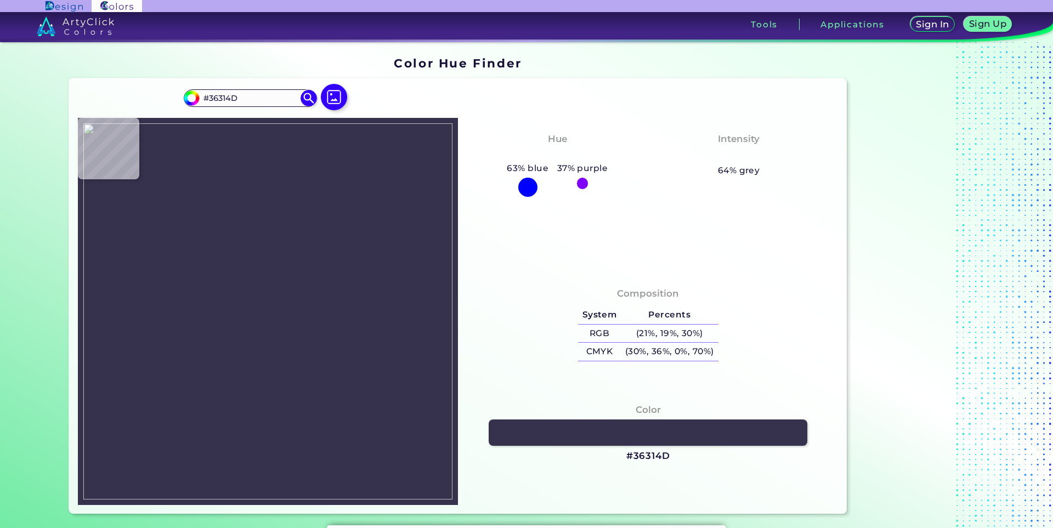
click at [242, 279] on img at bounding box center [267, 311] width 369 height 376
click at [250, 283] on img at bounding box center [267, 311] width 369 height 376
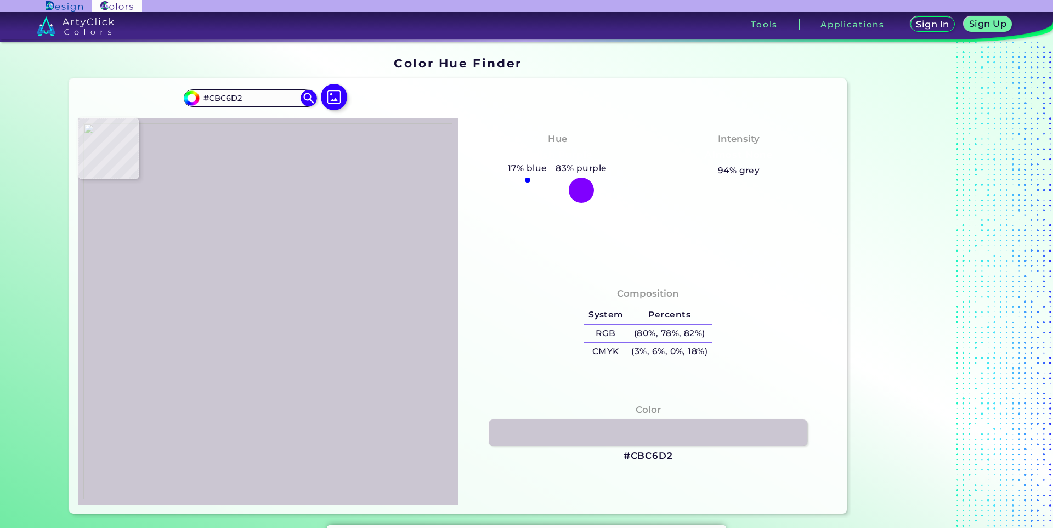
click at [243, 277] on img at bounding box center [267, 311] width 369 height 376
drag, startPoint x: 301, startPoint y: 331, endPoint x: 236, endPoint y: 337, distance: 64.5
click at [296, 332] on img at bounding box center [267, 311] width 369 height 376
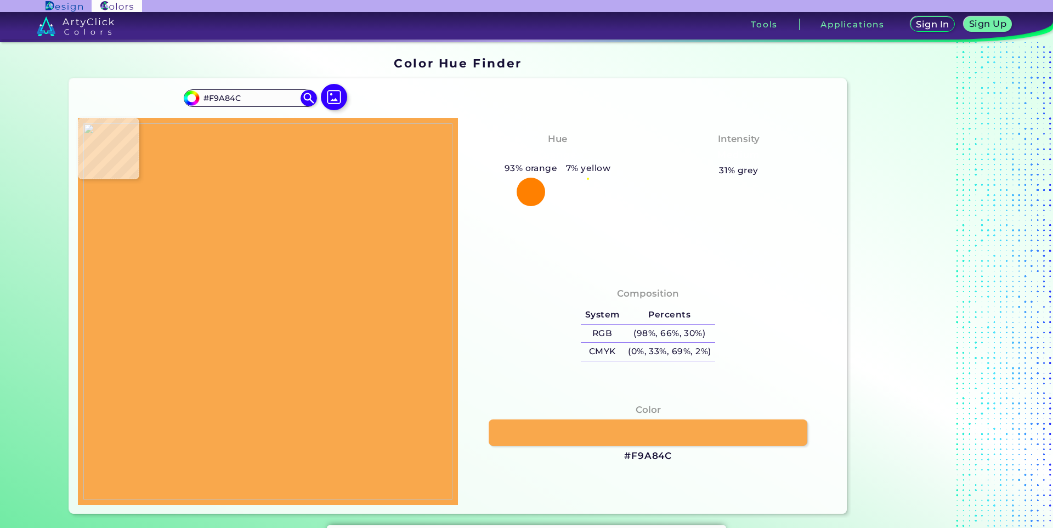
click at [259, 327] on img at bounding box center [267, 311] width 369 height 376
click at [229, 341] on img at bounding box center [267, 311] width 369 height 376
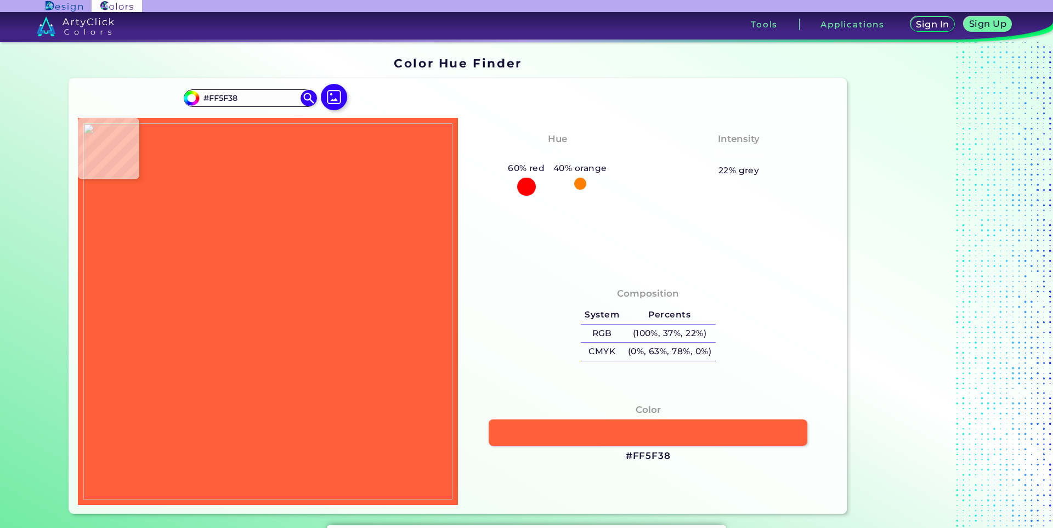
click at [264, 365] on img at bounding box center [267, 311] width 369 height 376
drag, startPoint x: 331, startPoint y: 305, endPoint x: 276, endPoint y: 308, distance: 54.9
click at [330, 305] on img at bounding box center [267, 311] width 369 height 376
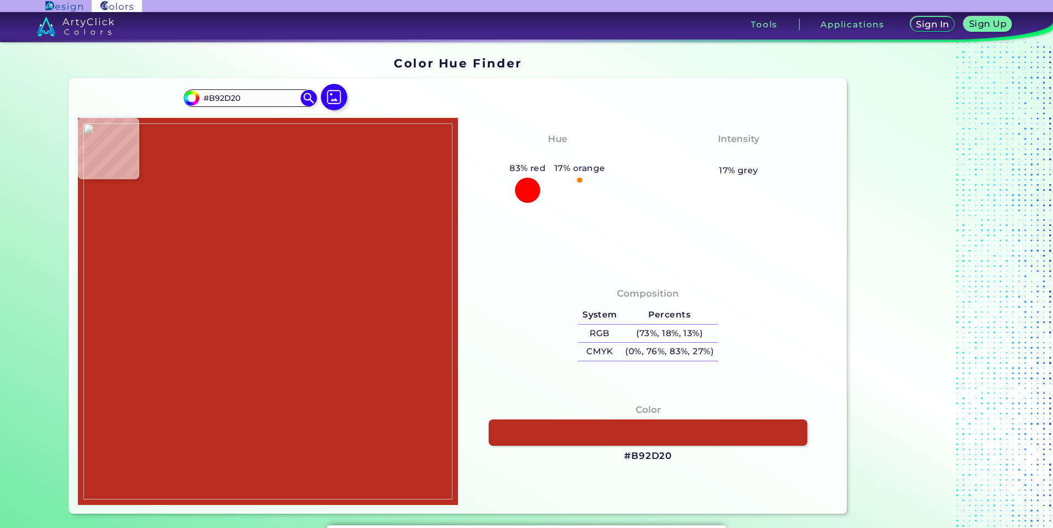
click at [231, 298] on img at bounding box center [267, 311] width 369 height 376
click at [355, 243] on img at bounding box center [267, 311] width 369 height 376
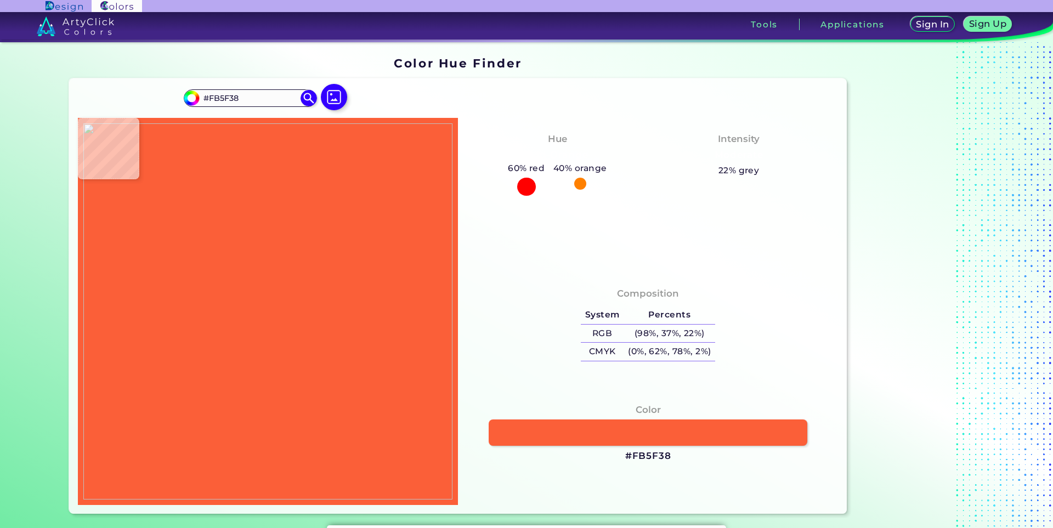
click at [249, 257] on img at bounding box center [267, 311] width 369 height 376
click at [249, 258] on img at bounding box center [267, 311] width 369 height 376
drag, startPoint x: 291, startPoint y: 318, endPoint x: 262, endPoint y: 312, distance: 29.8
click at [290, 318] on img at bounding box center [267, 311] width 369 height 376
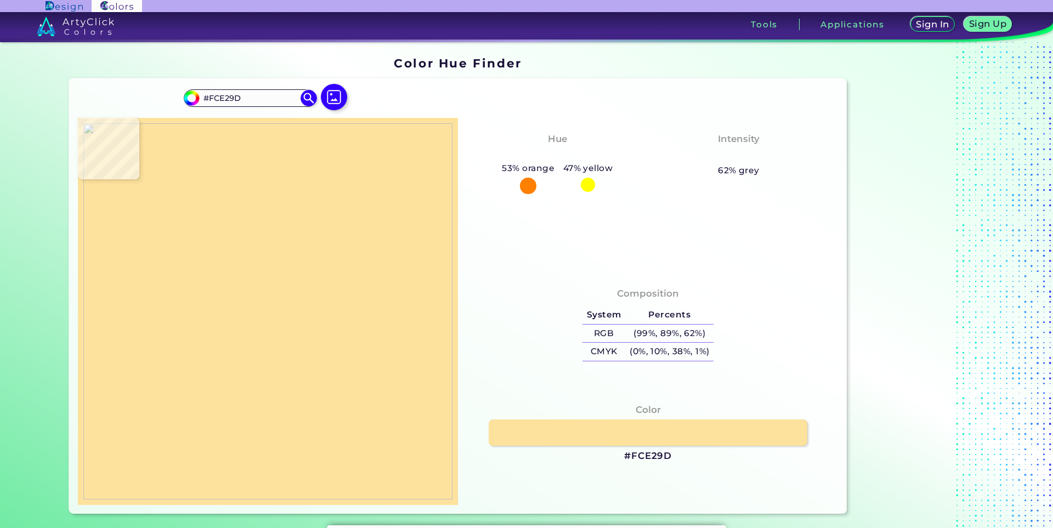
click at [252, 300] on img at bounding box center [267, 311] width 369 height 376
